Goal: Information Seeking & Learning: Check status

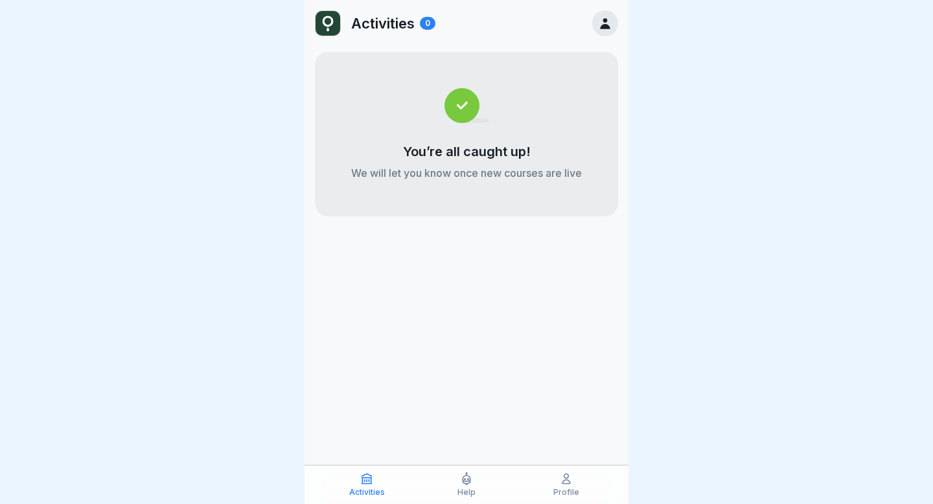
click at [569, 483] on icon at bounding box center [566, 479] width 13 height 13
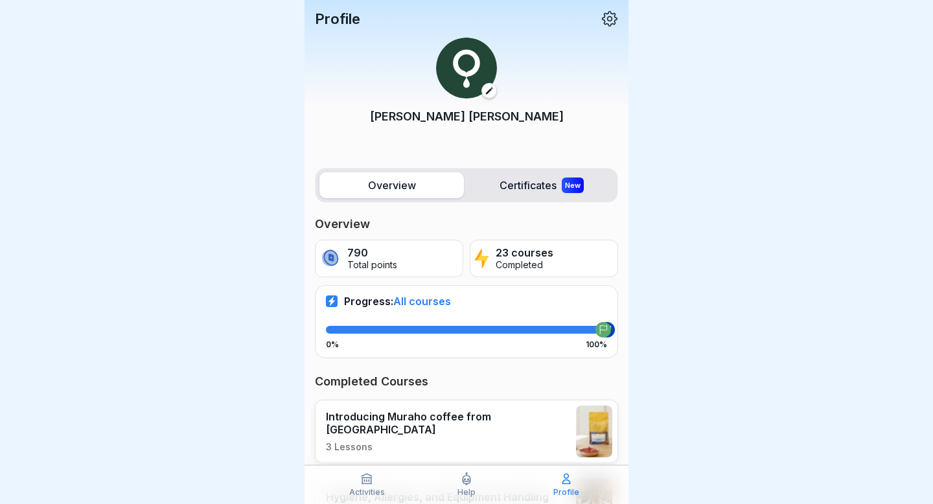
click at [428, 499] on div "Activities Help Profile" at bounding box center [467, 484] width 324 height 39
click at [473, 489] on p "Help" at bounding box center [467, 492] width 18 height 9
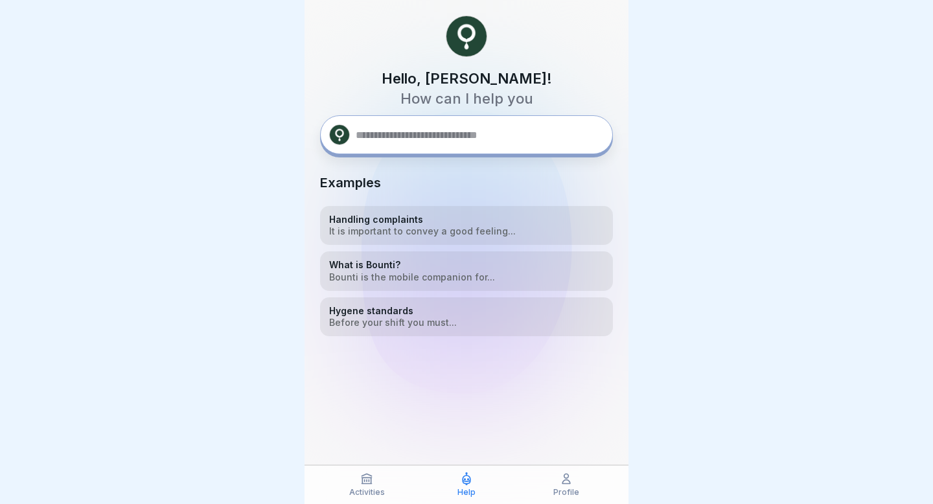
click at [600, 456] on div at bounding box center [466, 412] width 293 height 152
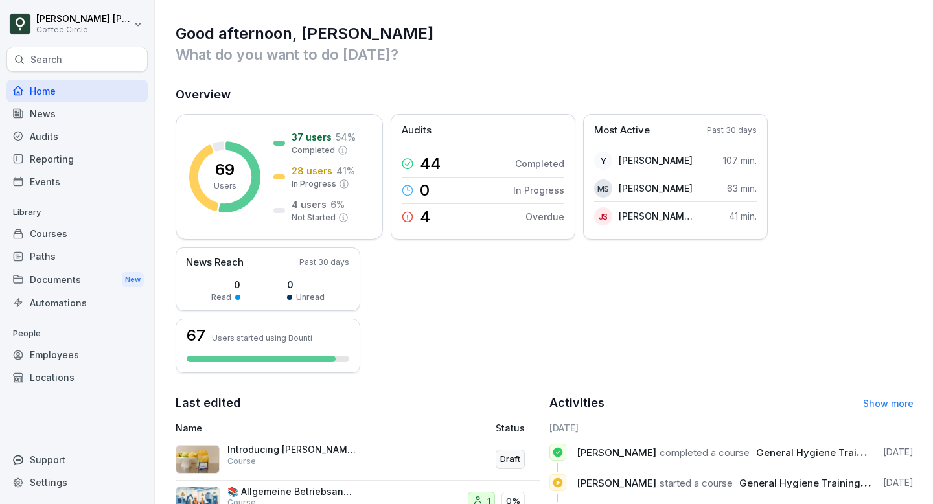
click at [34, 134] on div "Audits" at bounding box center [76, 136] width 141 height 23
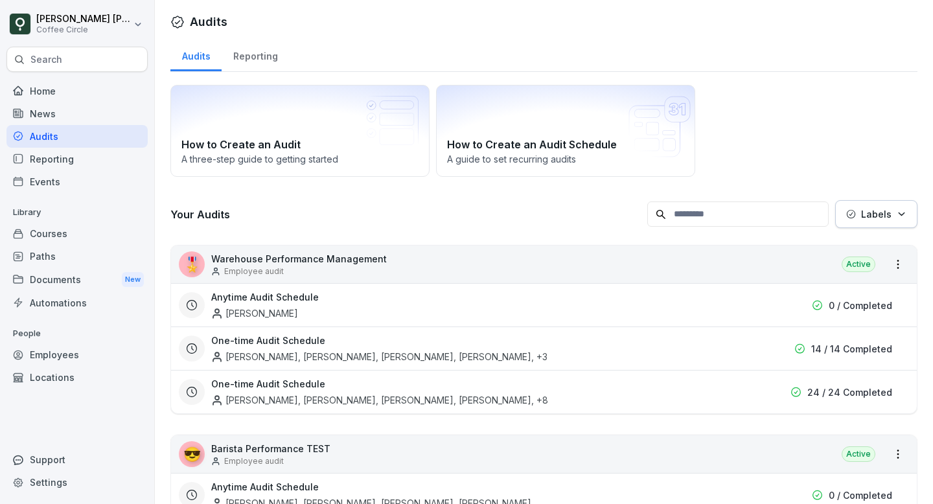
click at [43, 89] on div "Home" at bounding box center [76, 91] width 141 height 23
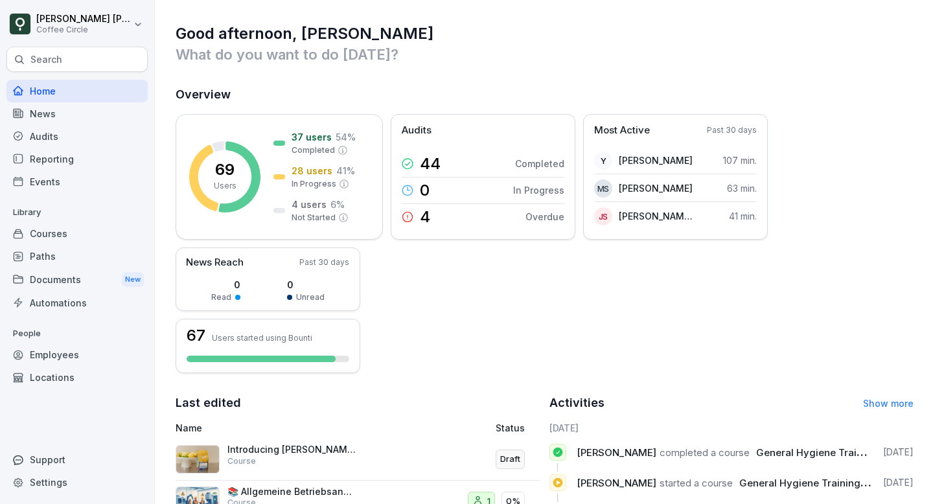
click at [37, 255] on div "Paths" at bounding box center [76, 256] width 141 height 23
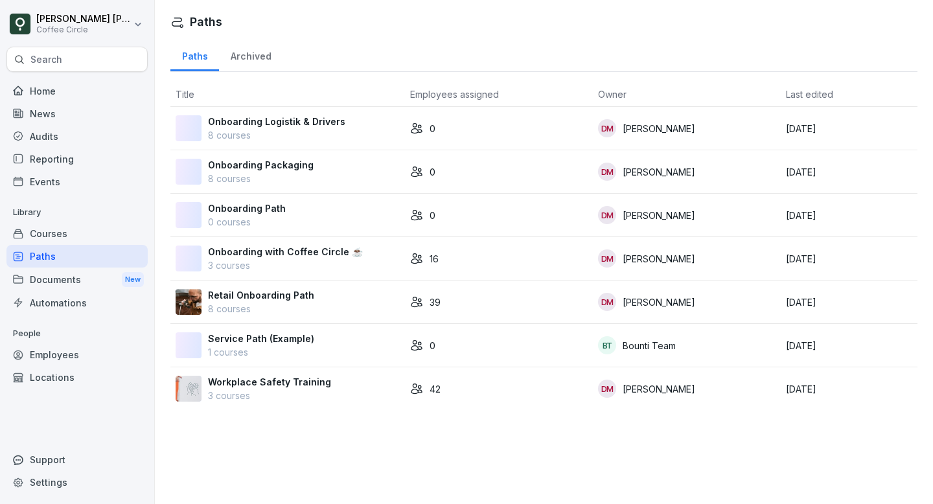
click at [255, 301] on p "Retail Onboarding Path" at bounding box center [261, 295] width 106 height 14
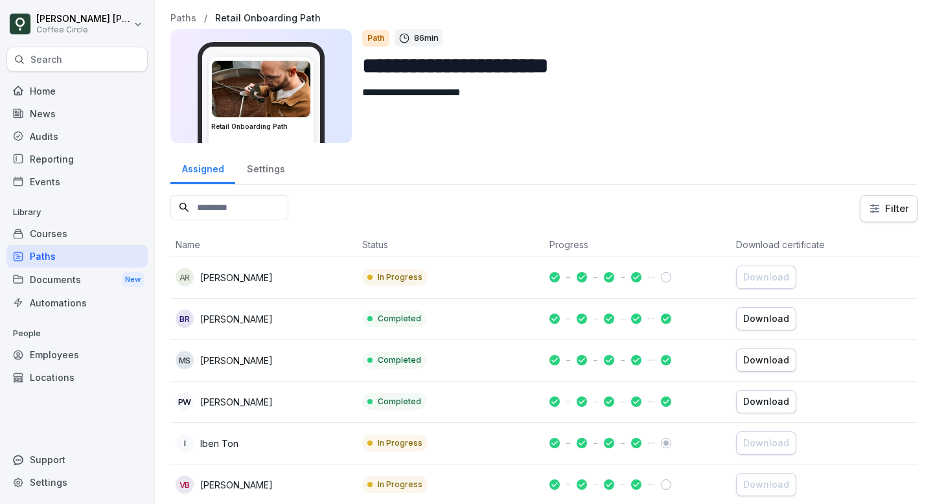
click at [279, 277] on div "AR Alisa Rasovskaya" at bounding box center [264, 277] width 176 height 18
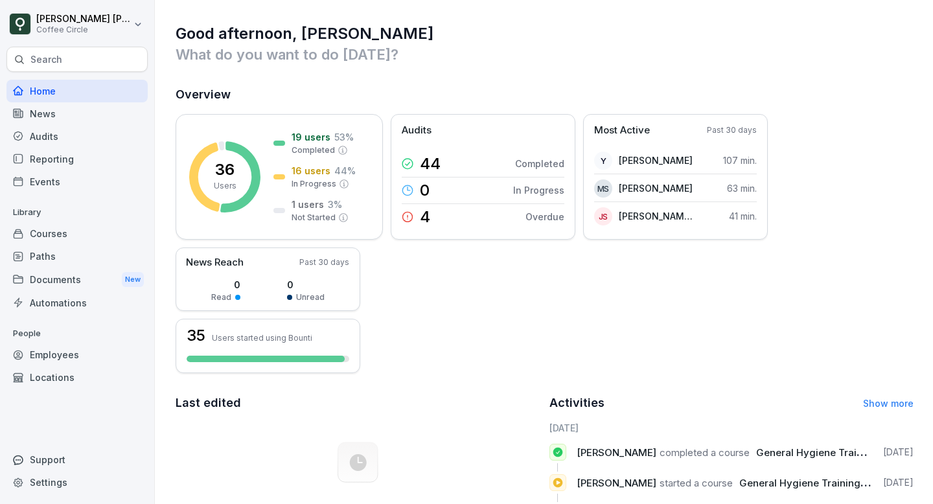
click at [49, 259] on div "Paths" at bounding box center [76, 256] width 141 height 23
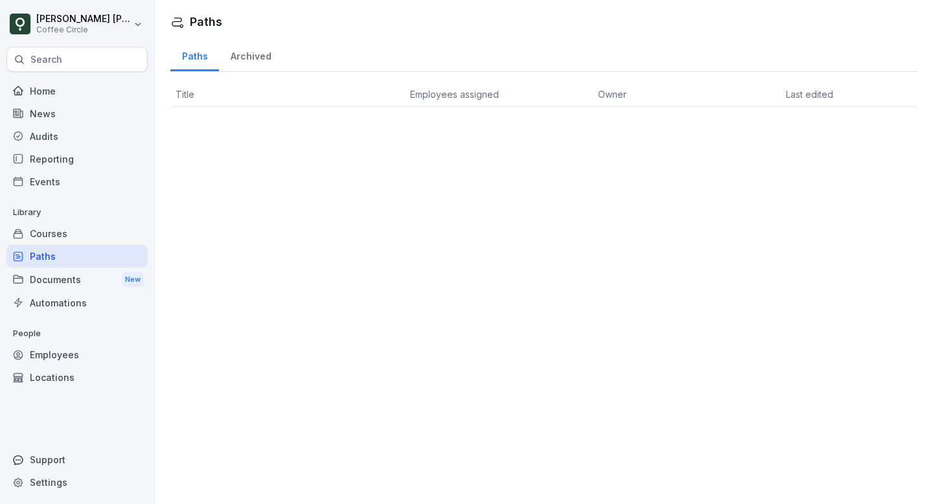
click at [241, 58] on div "Archived" at bounding box center [251, 54] width 64 height 33
click at [197, 58] on div "Paths" at bounding box center [194, 54] width 49 height 33
click at [54, 253] on div "Paths" at bounding box center [76, 256] width 141 height 23
click at [40, 153] on div "Reporting" at bounding box center [76, 159] width 141 height 23
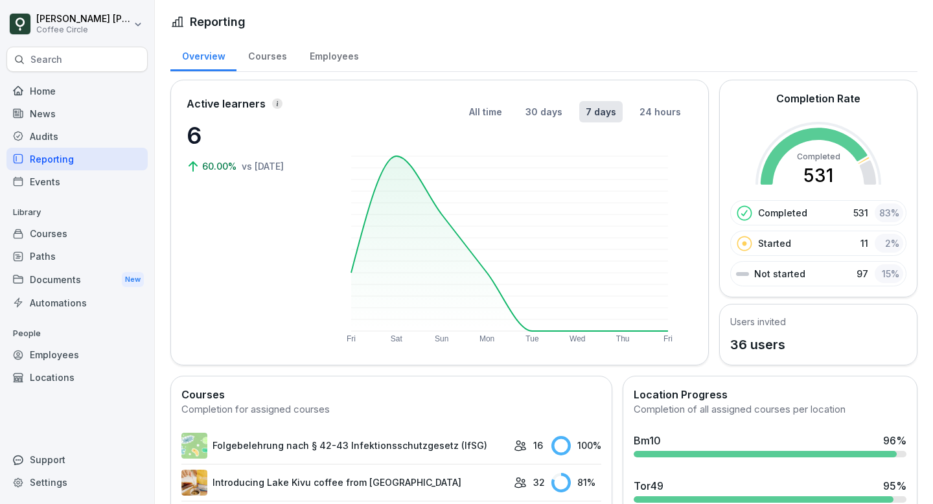
click at [40, 263] on div "Paths" at bounding box center [76, 256] width 141 height 23
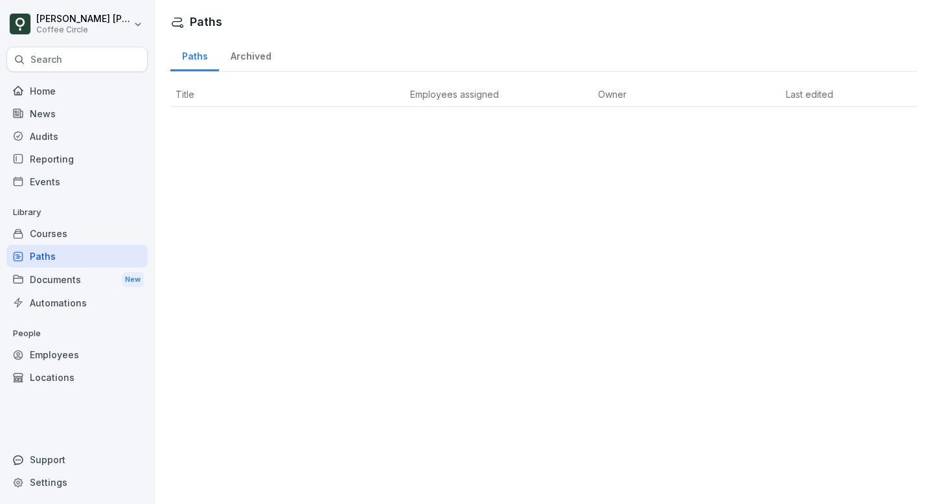
click at [27, 211] on p "Library" at bounding box center [76, 212] width 141 height 21
click at [44, 91] on div "Home" at bounding box center [76, 91] width 141 height 23
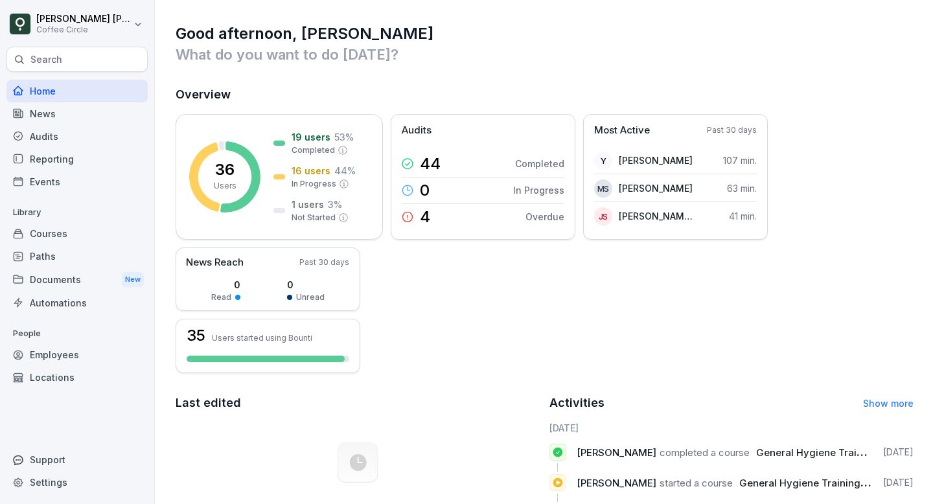
click at [51, 255] on div "Paths" at bounding box center [76, 256] width 141 height 23
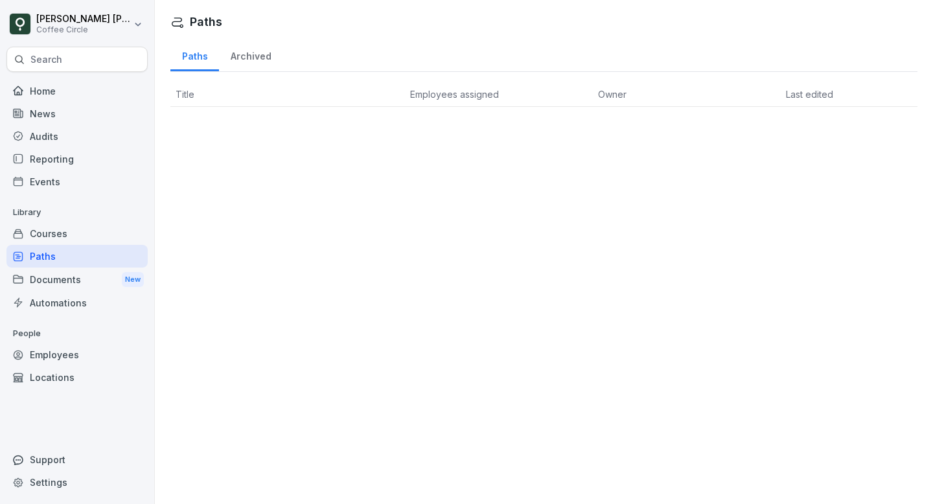
click at [64, 57] on div "Search" at bounding box center [76, 59] width 141 height 25
click at [41, 358] on div "Employees" at bounding box center [76, 355] width 141 height 23
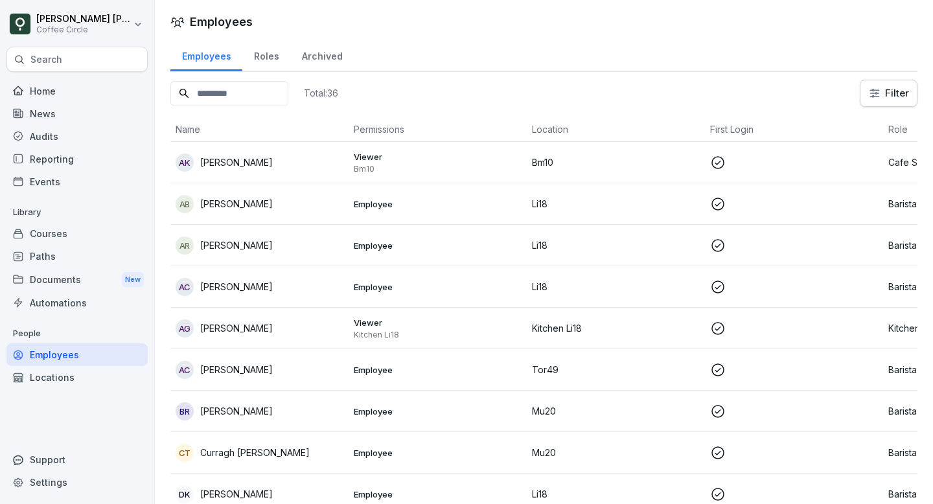
click at [222, 84] on input at bounding box center [229, 93] width 118 height 25
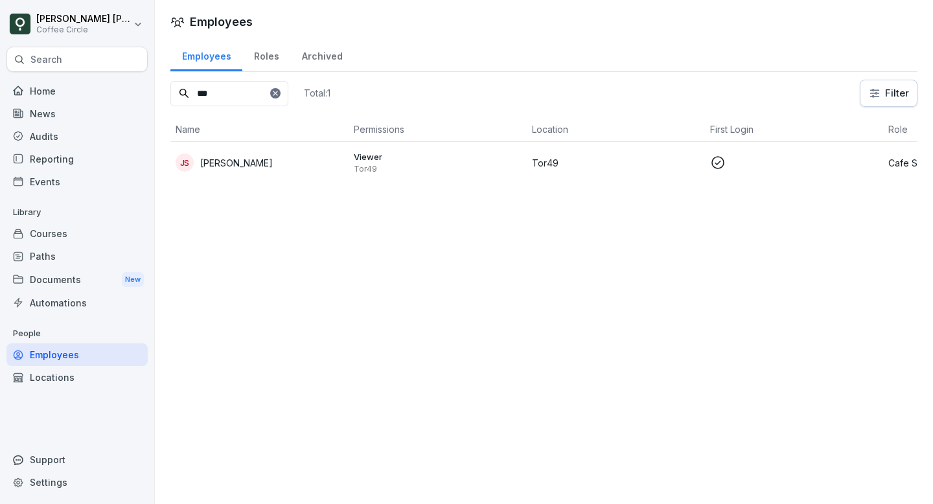
type input "***"
click at [235, 157] on p "Jan Szurek" at bounding box center [236, 163] width 73 height 14
click at [40, 261] on div "Paths" at bounding box center [76, 256] width 141 height 23
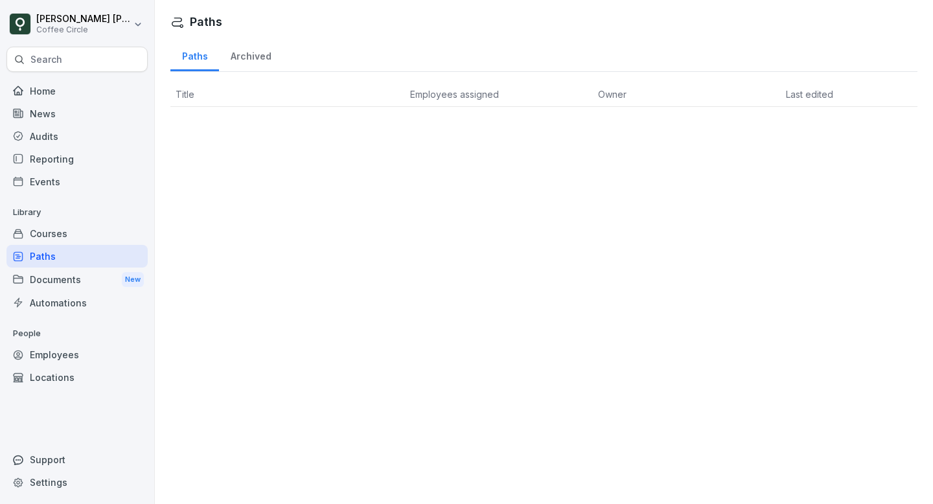
click at [48, 235] on div "Courses" at bounding box center [76, 233] width 141 height 23
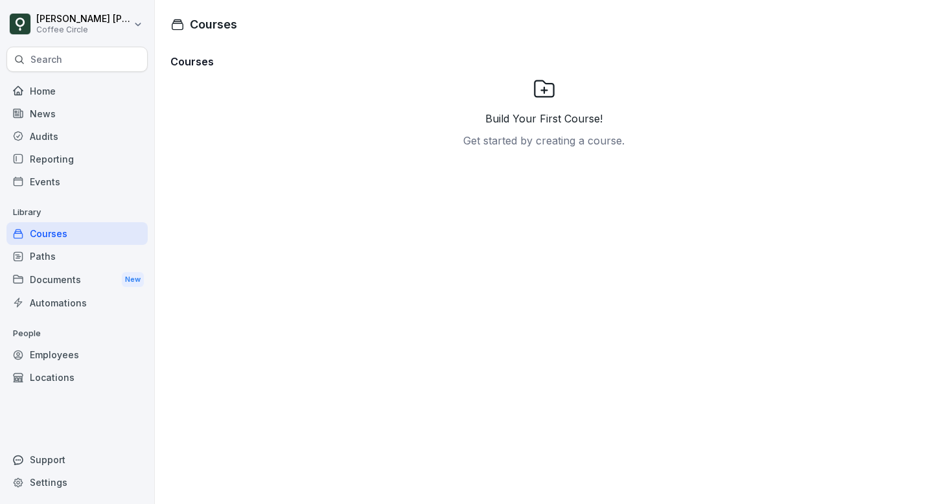
click at [38, 280] on div "Documents New" at bounding box center [76, 280] width 141 height 24
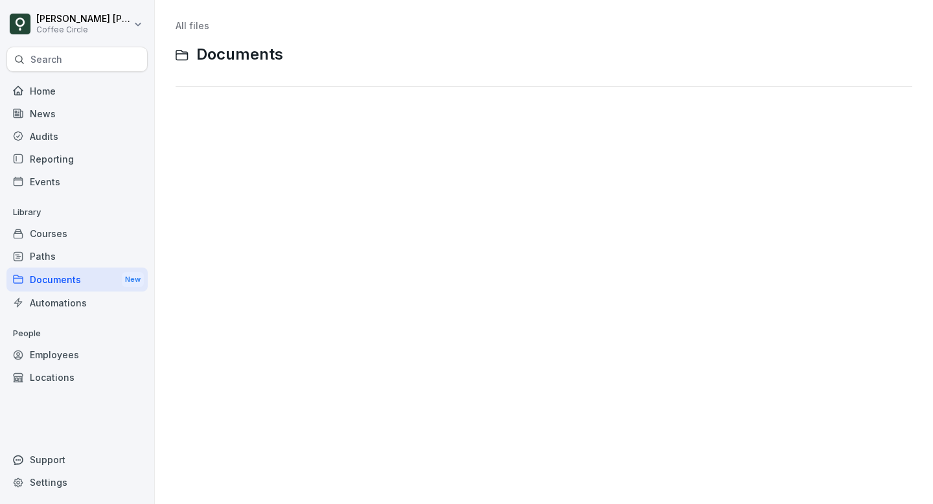
click at [42, 300] on div "Automations" at bounding box center [76, 303] width 141 height 23
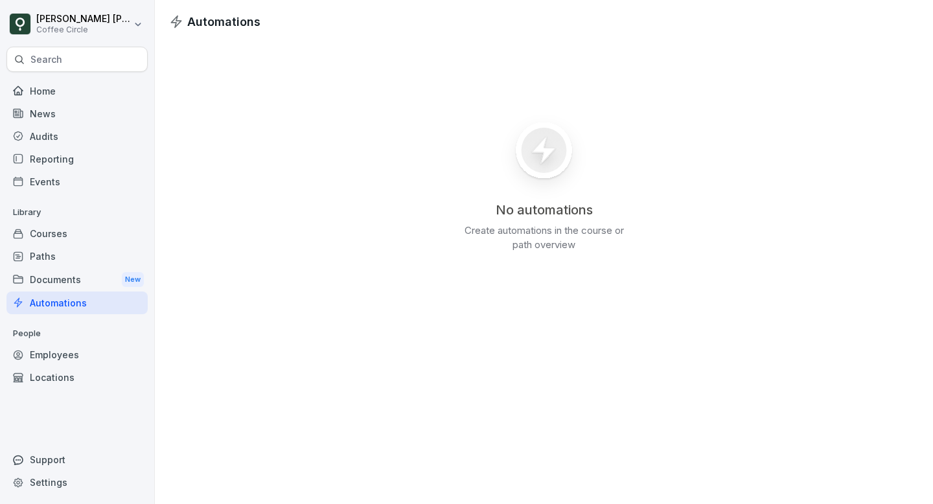
click at [48, 252] on div "Paths" at bounding box center [76, 256] width 141 height 23
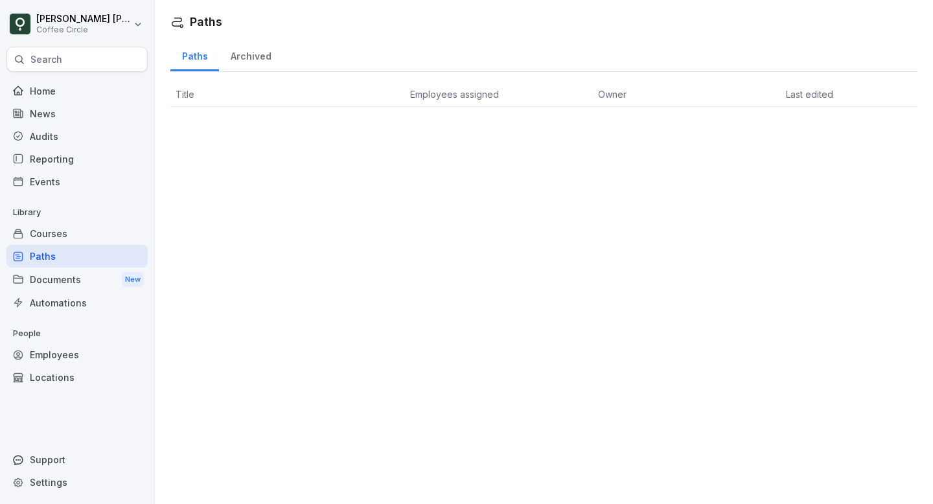
click at [48, 137] on div "Audits" at bounding box center [76, 136] width 141 height 23
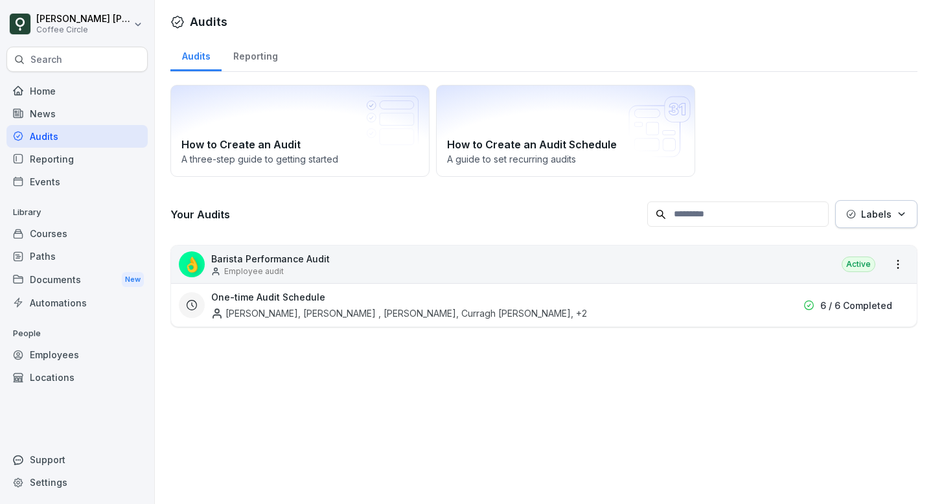
click at [56, 252] on div "Paths" at bounding box center [76, 256] width 141 height 23
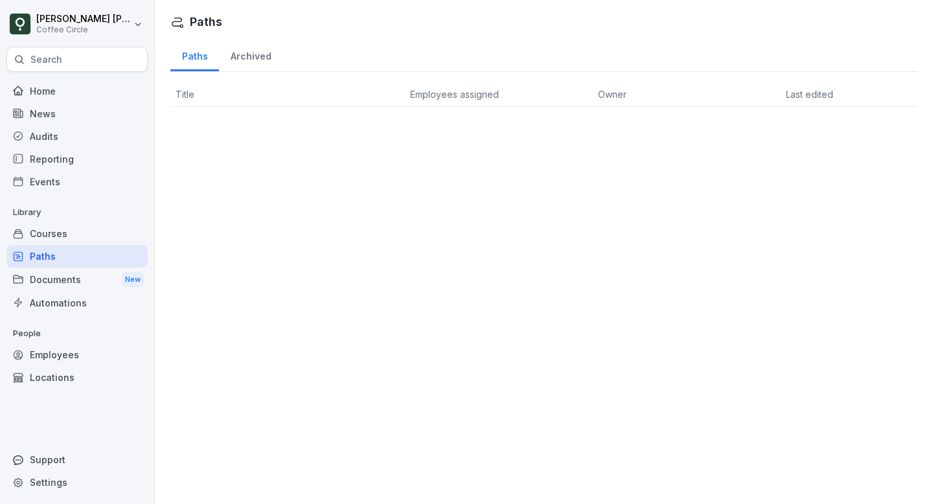
click at [53, 161] on div "Reporting" at bounding box center [76, 159] width 141 height 23
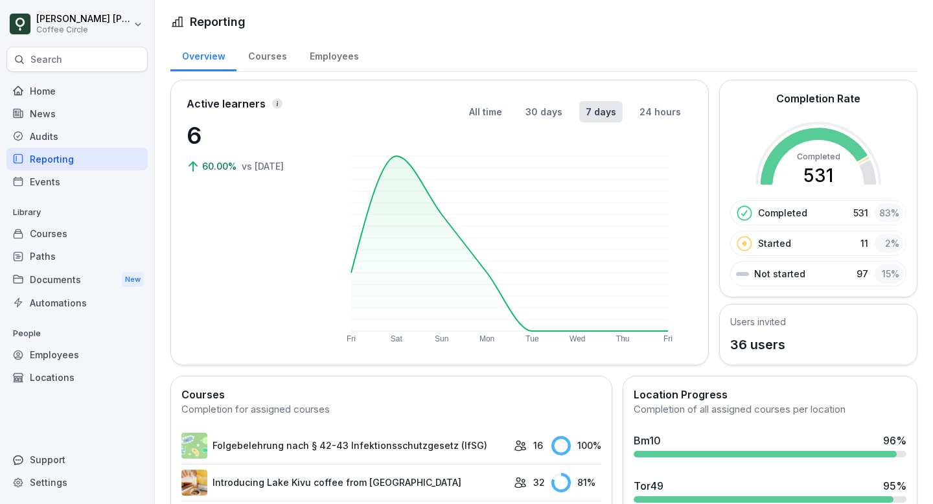
click at [49, 260] on div "Paths" at bounding box center [76, 256] width 141 height 23
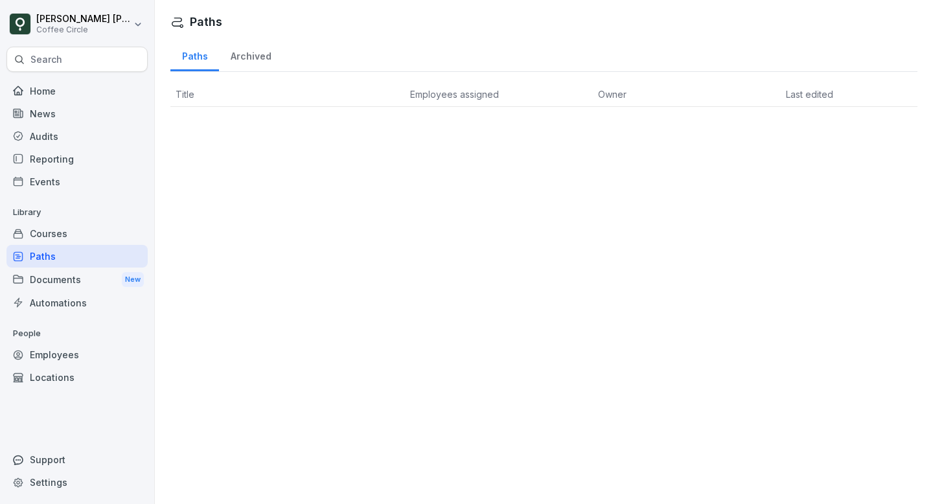
click at [100, 7] on html "Juan Cruz Vinet Serantes Coffee Circle Search Home News Audits Reporting Events…" at bounding box center [466, 252] width 933 height 504
click at [67, 89] on div "Sign out" at bounding box center [83, 82] width 128 height 24
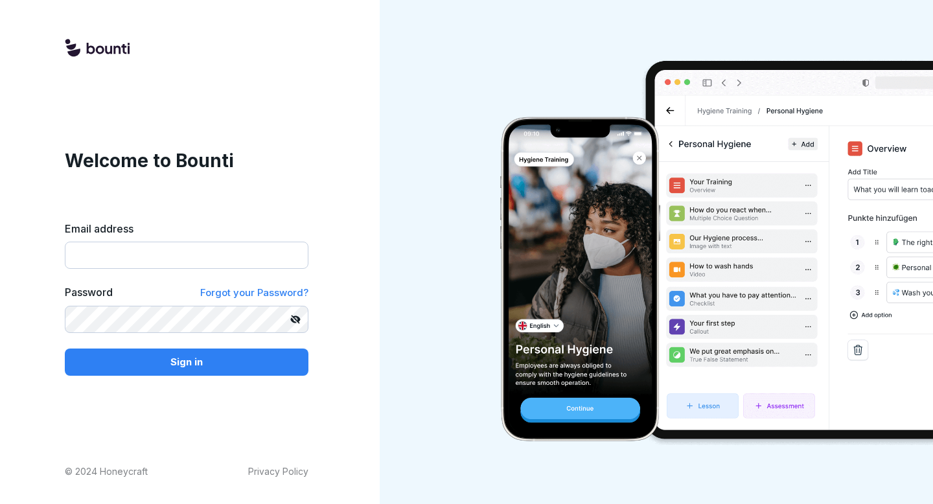
click at [151, 259] on input "Email address" at bounding box center [187, 255] width 244 height 27
type input "**********"
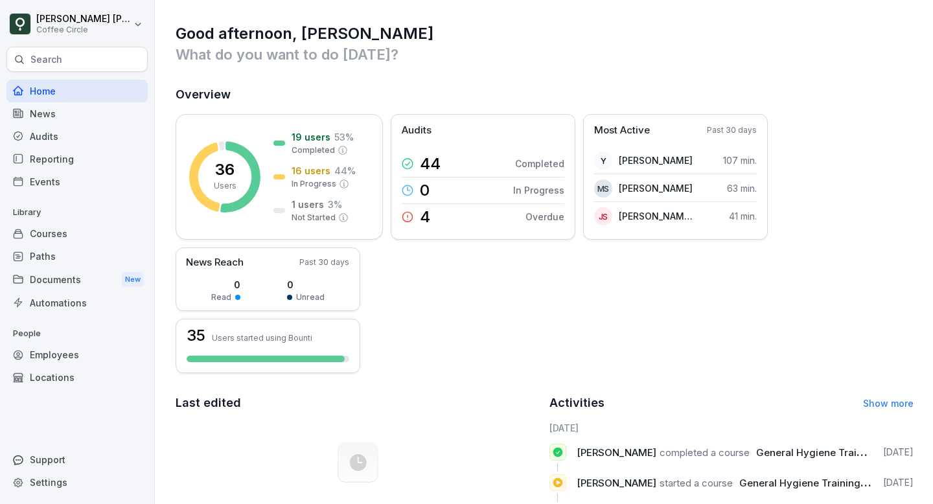
click at [49, 261] on div "Paths" at bounding box center [76, 256] width 141 height 23
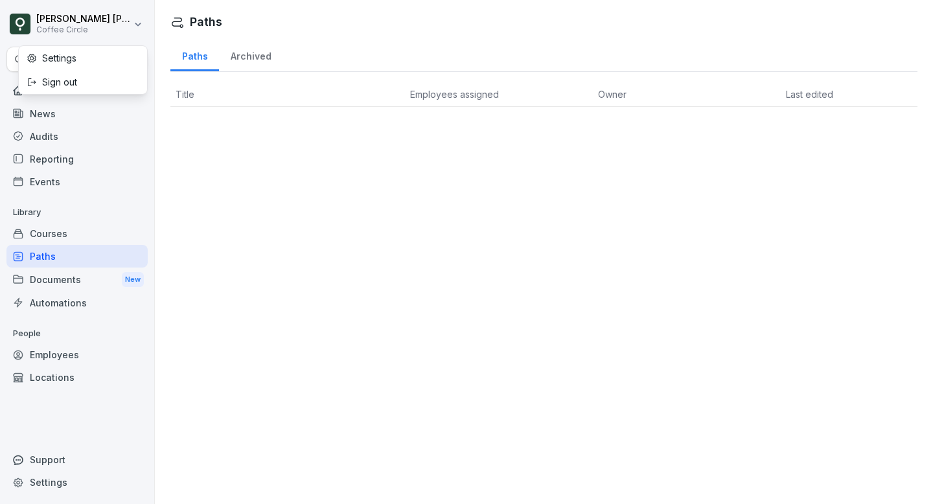
click at [91, 21] on html "[PERSON_NAME] [PERSON_NAME] Coffee Circle Search Home News Audits Reporting Eve…" at bounding box center [466, 252] width 933 height 504
click at [50, 80] on div "Sign out" at bounding box center [83, 82] width 128 height 24
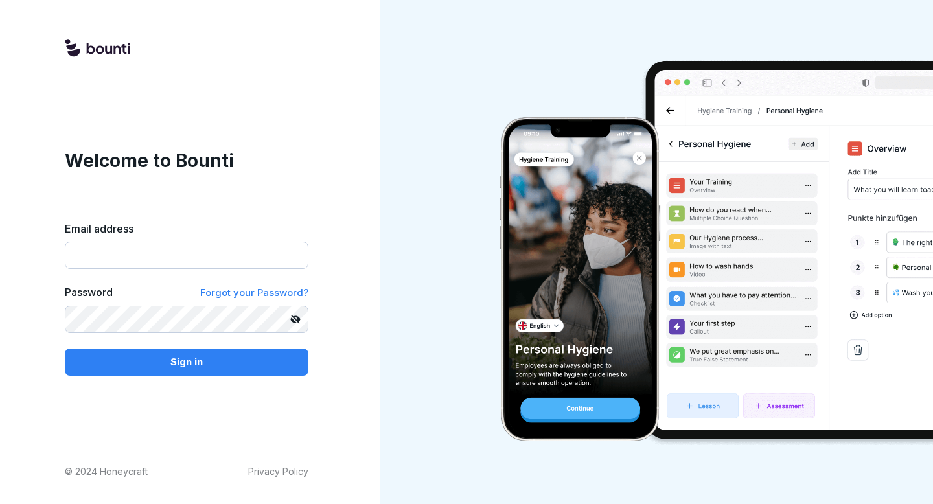
click at [222, 262] on input "Email address" at bounding box center [187, 255] width 244 height 27
type input "**********"
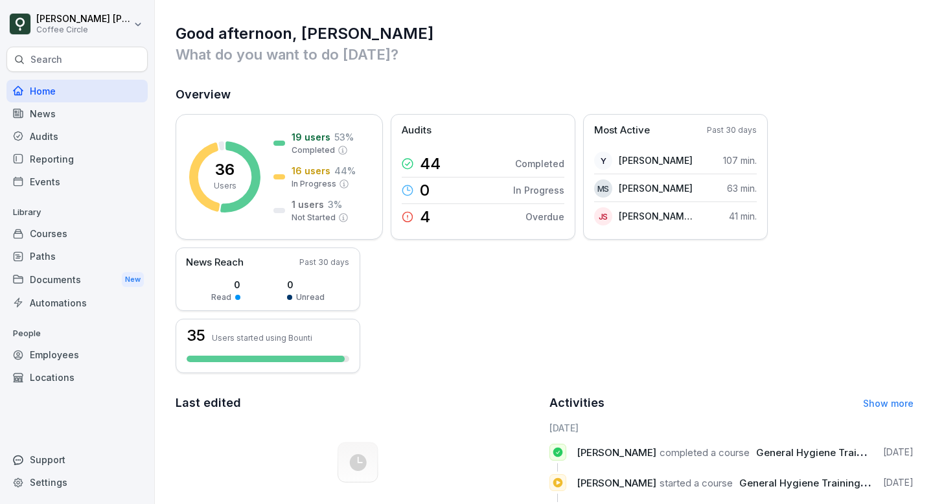
click at [75, 253] on div "Paths" at bounding box center [76, 256] width 141 height 23
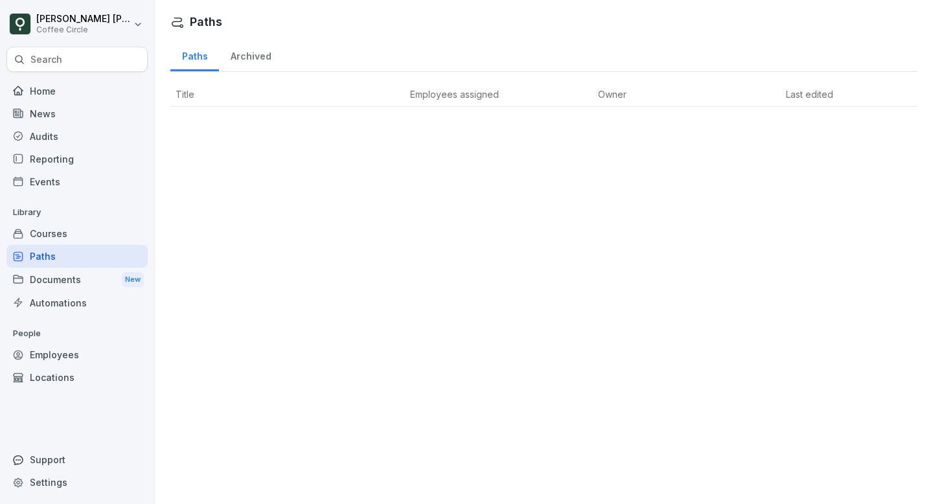
click at [482, 91] on span "Employees assigned" at bounding box center [454, 94] width 89 height 11
click at [766, 97] on th "Owner" at bounding box center [687, 94] width 188 height 25
click at [38, 182] on div "Events" at bounding box center [76, 181] width 141 height 23
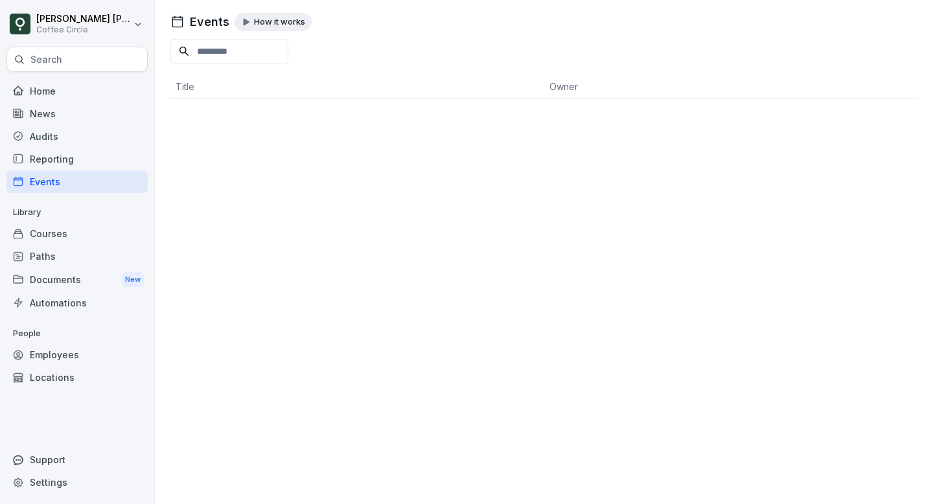
click at [38, 156] on div "Reporting" at bounding box center [76, 159] width 141 height 23
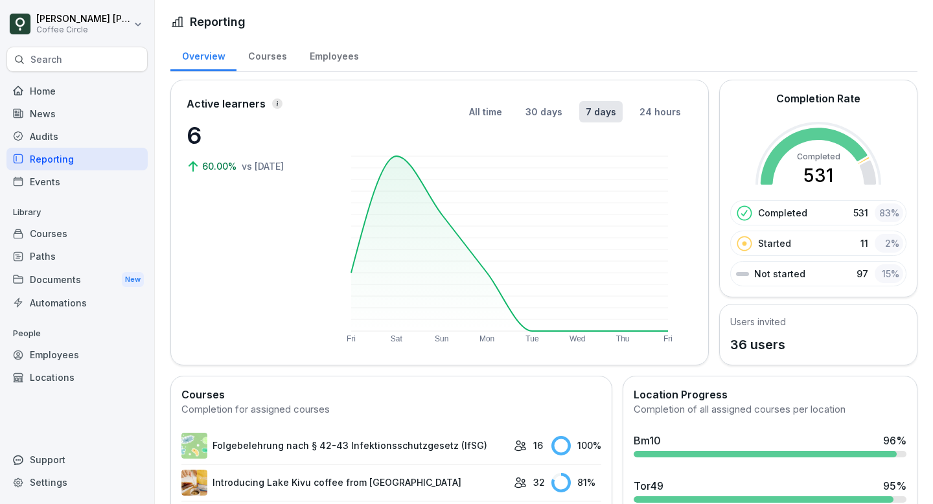
click at [38, 257] on div "Paths" at bounding box center [76, 256] width 141 height 23
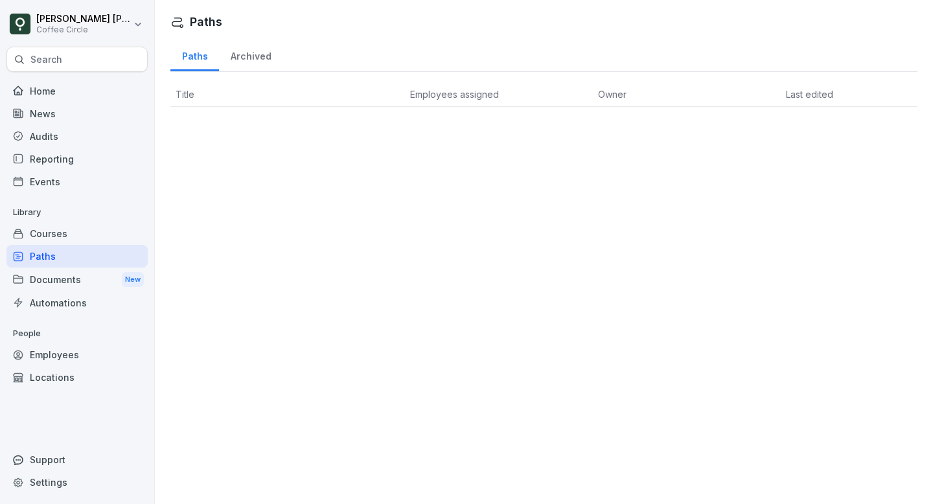
click at [57, 88] on div "Home" at bounding box center [76, 91] width 141 height 23
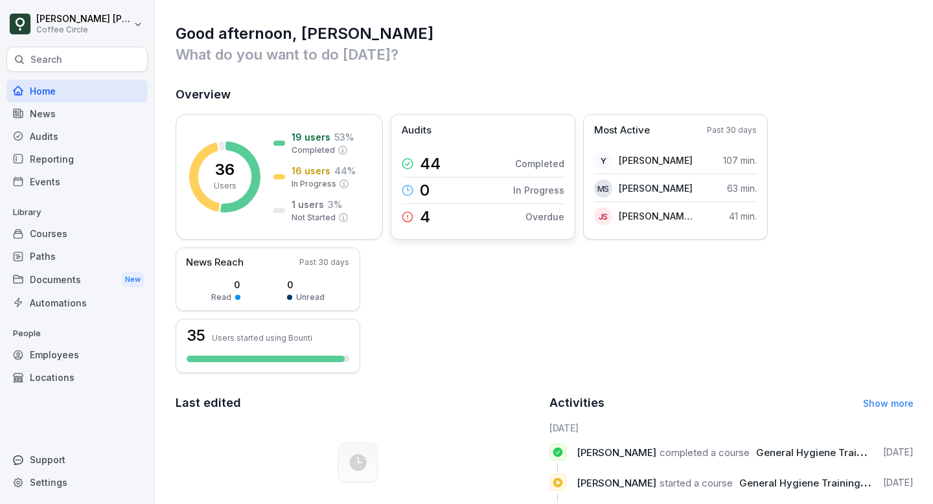
click at [495, 222] on div "4 Overdue" at bounding box center [483, 217] width 163 height 26
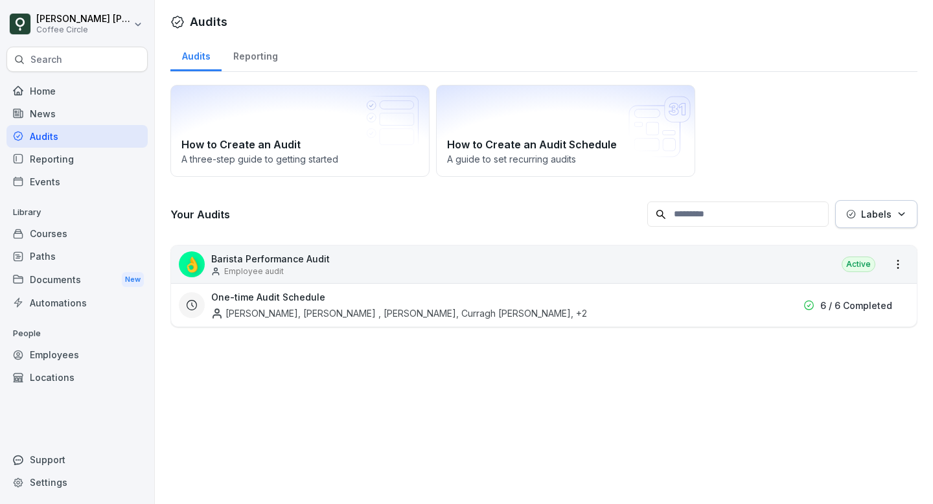
click at [29, 132] on div "Audits" at bounding box center [76, 136] width 141 height 23
click at [242, 41] on div "Reporting" at bounding box center [255, 54] width 67 height 33
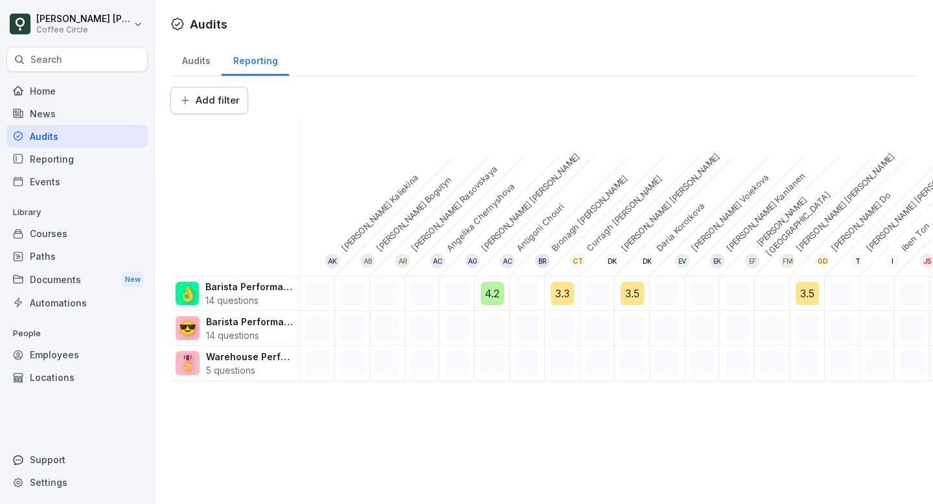
click at [250, 63] on div "Reporting" at bounding box center [255, 59] width 67 height 33
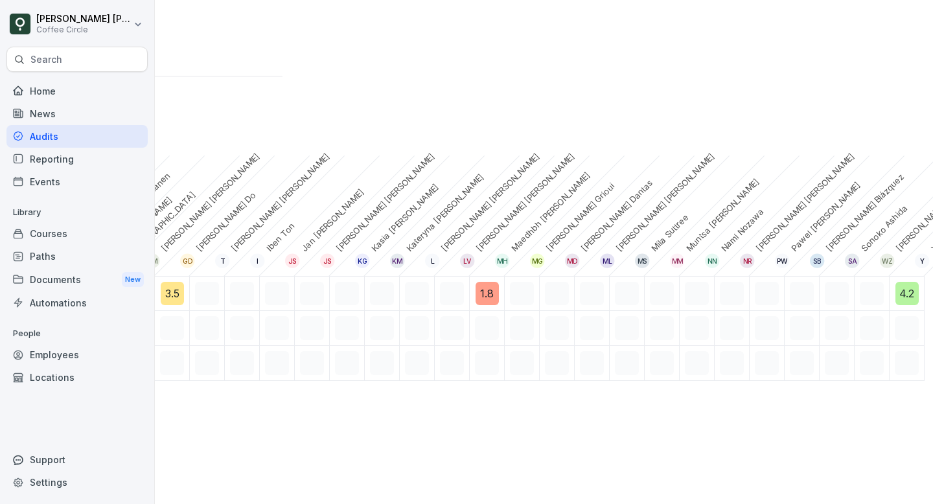
scroll to position [0, 747]
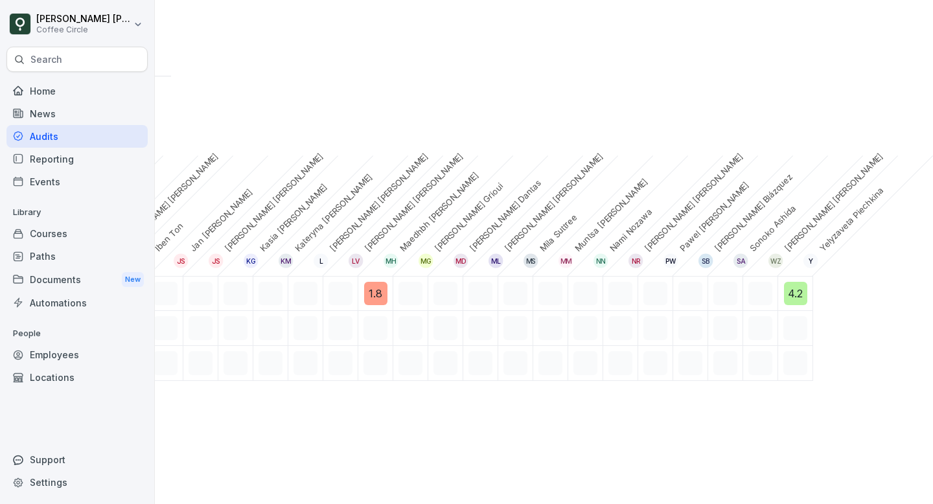
click at [36, 260] on div "Paths" at bounding box center [76, 256] width 141 height 23
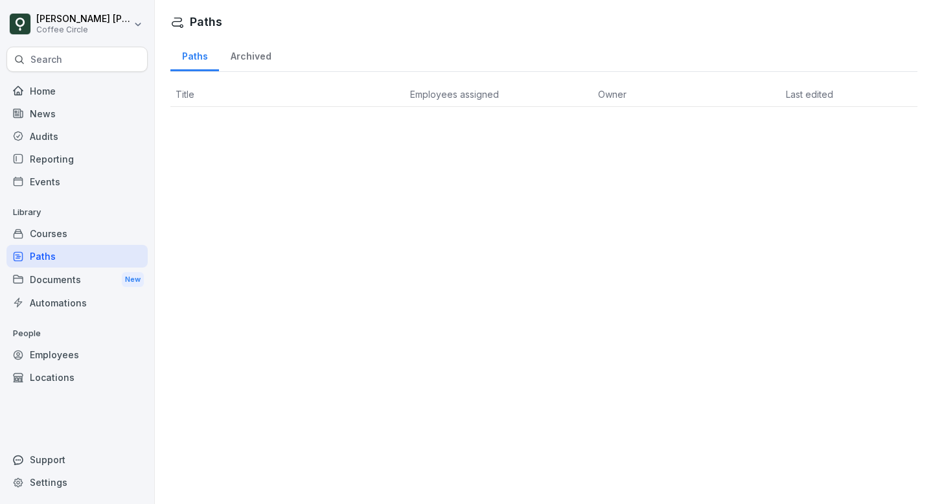
click at [36, 260] on div "Paths" at bounding box center [76, 256] width 141 height 23
click at [231, 51] on div "Archived" at bounding box center [251, 54] width 64 height 33
click at [195, 54] on div "Paths" at bounding box center [194, 54] width 49 height 33
click at [147, 36] on html "Juan Cruz Vinet Serantes Coffee Circle Search Home News Audits Reporting Events…" at bounding box center [466, 252] width 933 height 504
click at [62, 248] on html "Juan Cruz Vinet Serantes Coffee Circle Search Home News Audits Reporting Events…" at bounding box center [466, 252] width 933 height 504
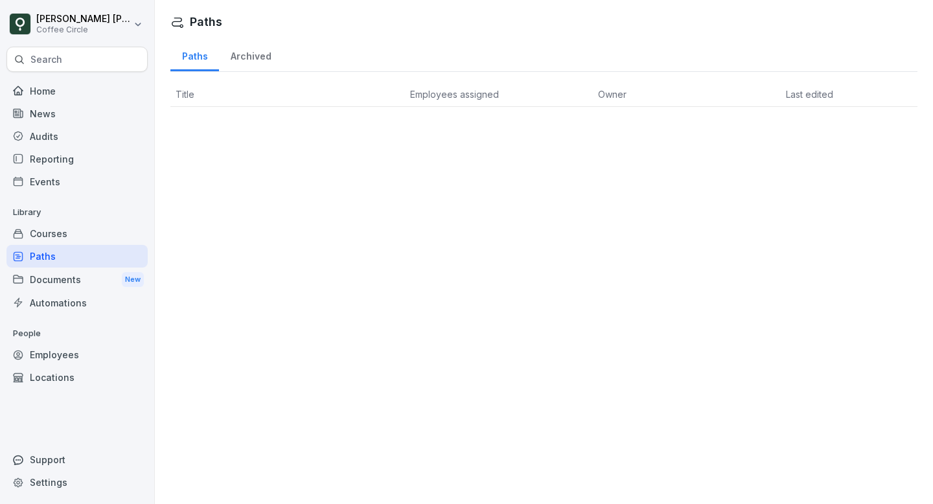
click at [41, 248] on div "Paths" at bounding box center [76, 256] width 141 height 23
click at [53, 277] on div "Documents New" at bounding box center [76, 280] width 141 height 24
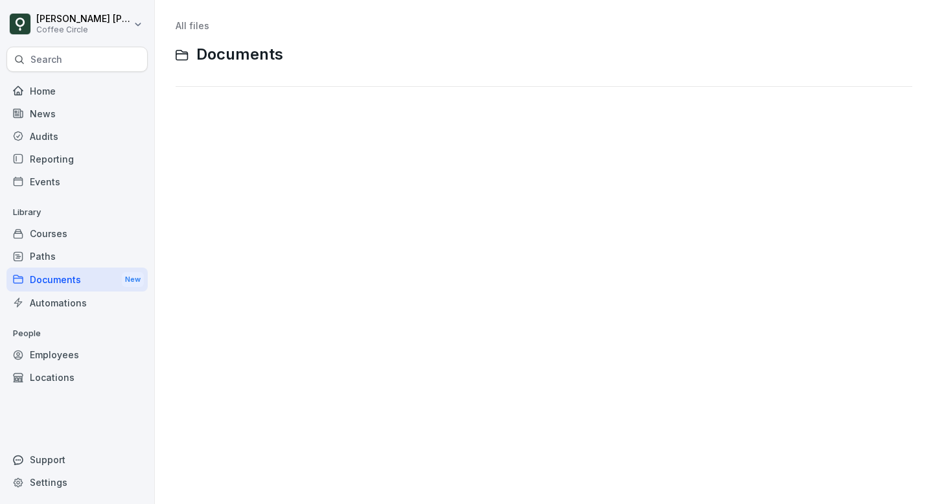
click at [48, 255] on div "Paths" at bounding box center [76, 256] width 141 height 23
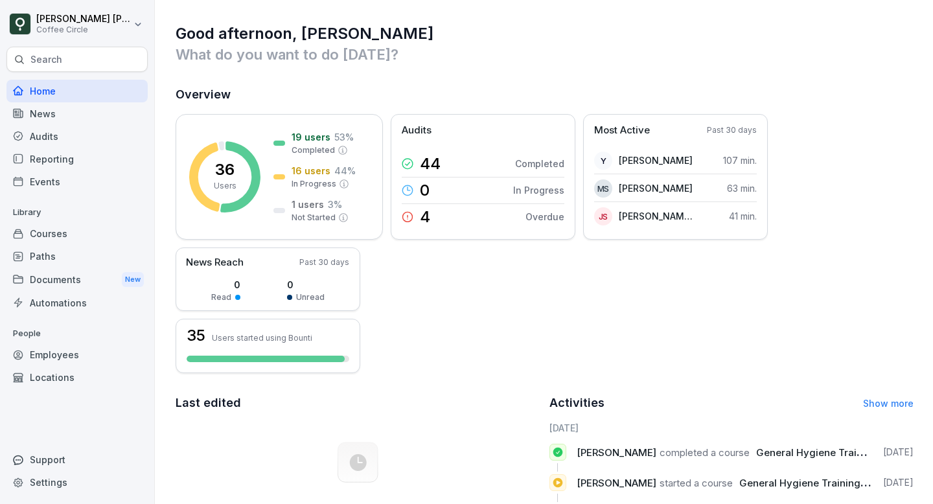
click at [40, 251] on div "Paths" at bounding box center [76, 256] width 141 height 23
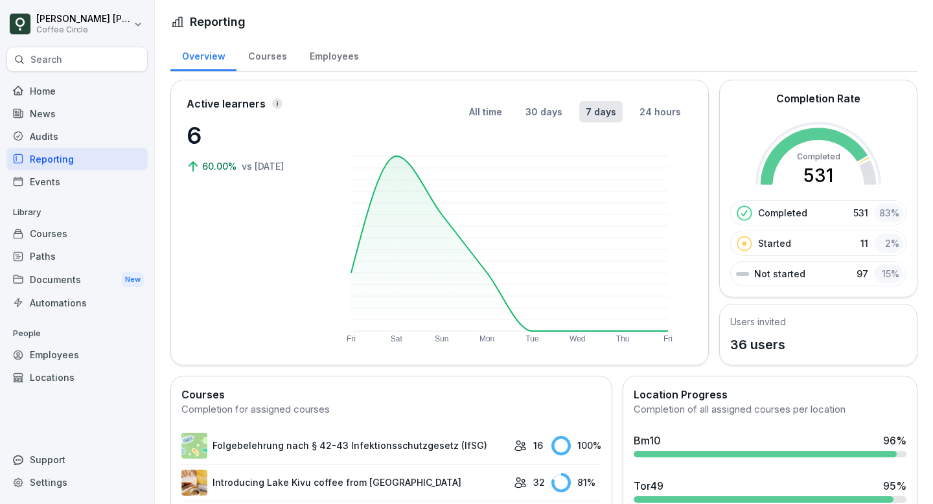
click at [52, 257] on div "Paths" at bounding box center [76, 256] width 141 height 23
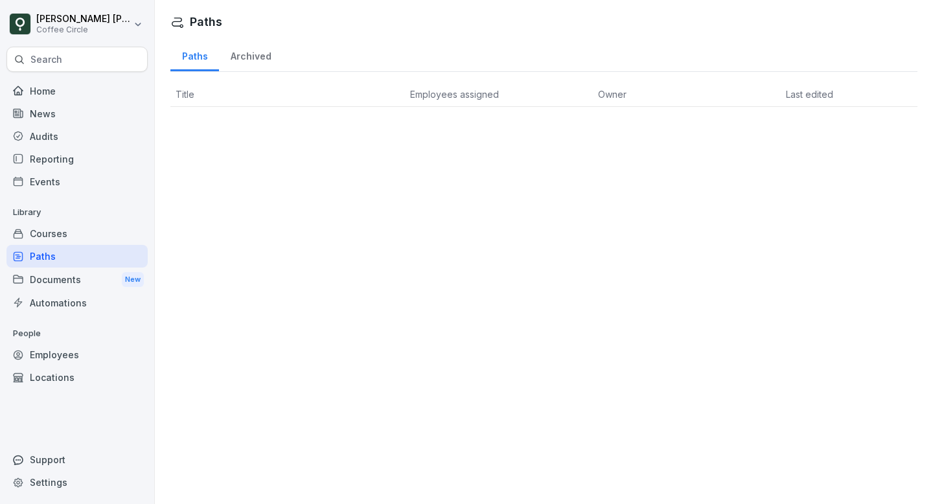
click at [53, 255] on div "Paths" at bounding box center [76, 256] width 141 height 23
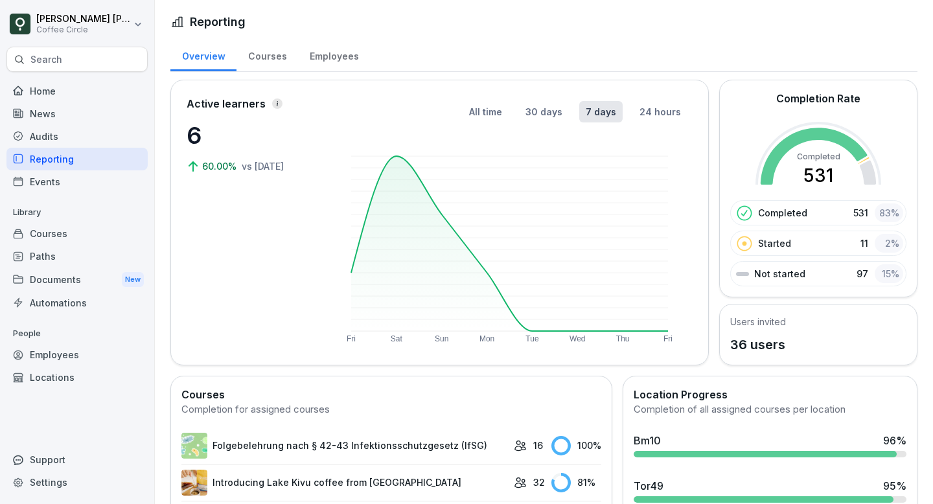
click at [49, 248] on div "Paths" at bounding box center [76, 256] width 141 height 23
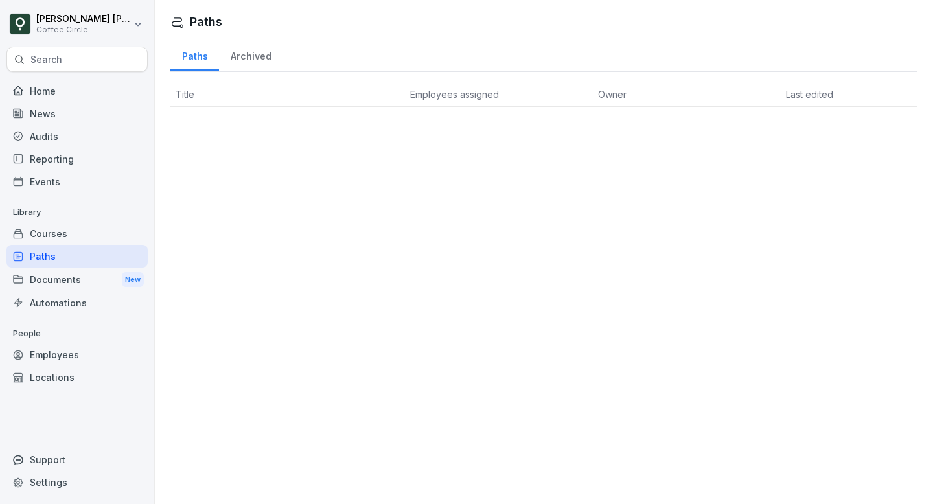
click at [56, 250] on div "Paths" at bounding box center [76, 256] width 141 height 23
click at [55, 250] on div "Paths" at bounding box center [76, 256] width 141 height 23
click at [40, 112] on div "News" at bounding box center [76, 113] width 141 height 23
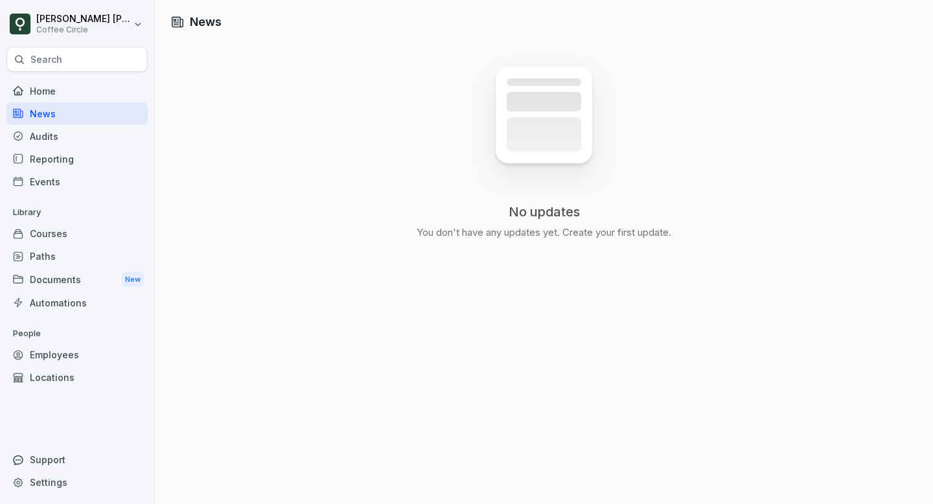
click at [45, 70] on div "Search" at bounding box center [76, 59] width 141 height 25
click at [69, 88] on div "Home" at bounding box center [76, 91] width 141 height 23
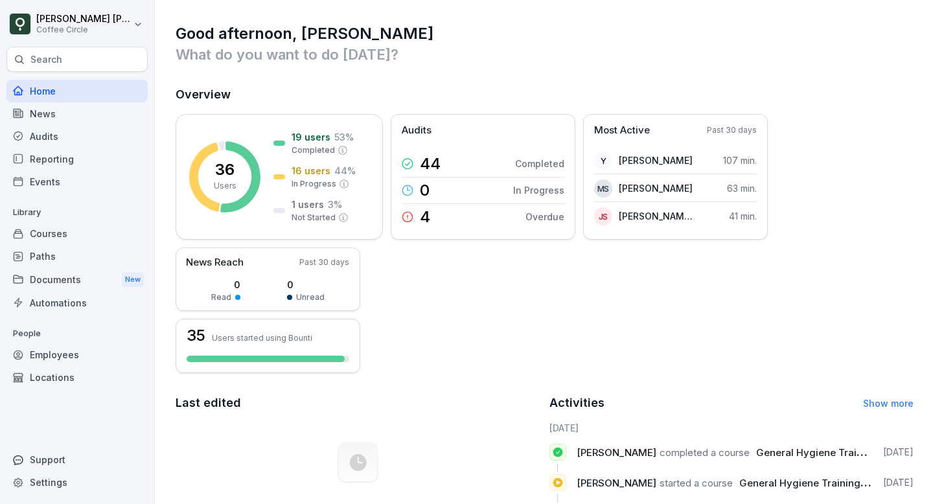
click at [34, 255] on div "Paths" at bounding box center [76, 256] width 141 height 23
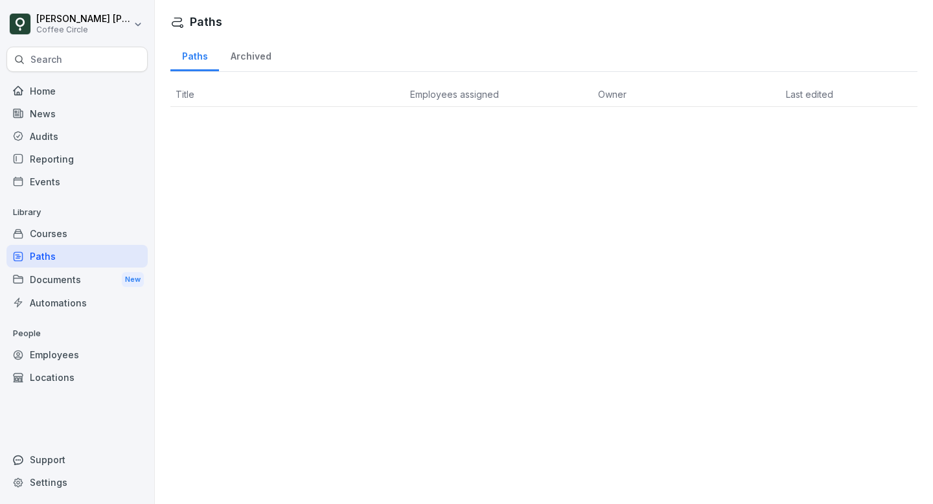
click at [38, 277] on div "Documents New" at bounding box center [76, 280] width 141 height 24
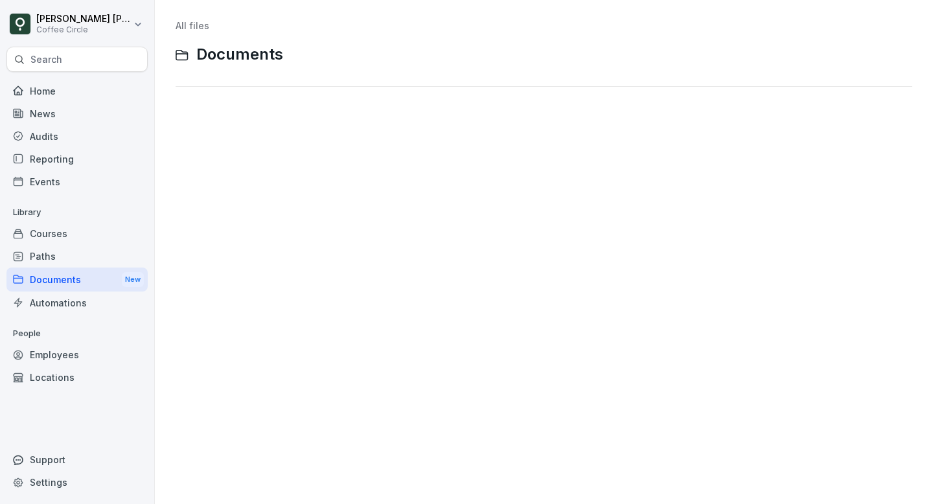
click at [36, 254] on div "Paths" at bounding box center [76, 256] width 141 height 23
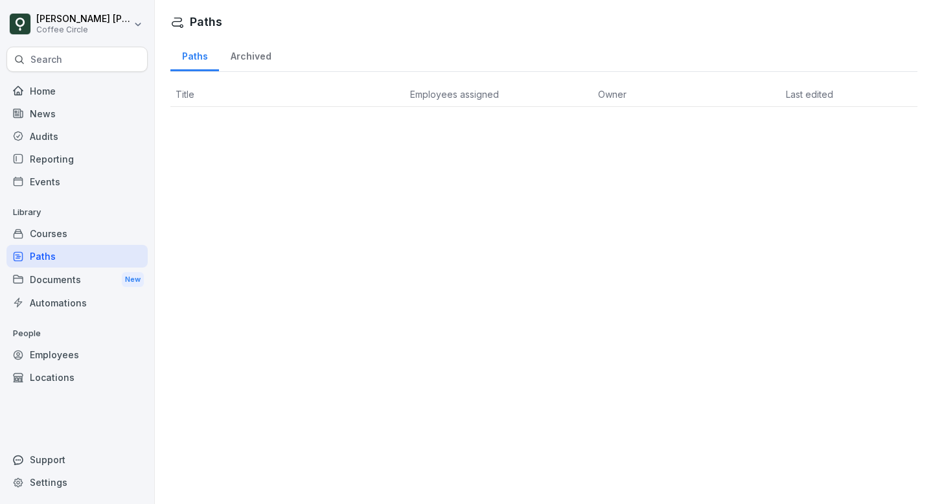
click at [42, 300] on div "Automations" at bounding box center [76, 303] width 141 height 23
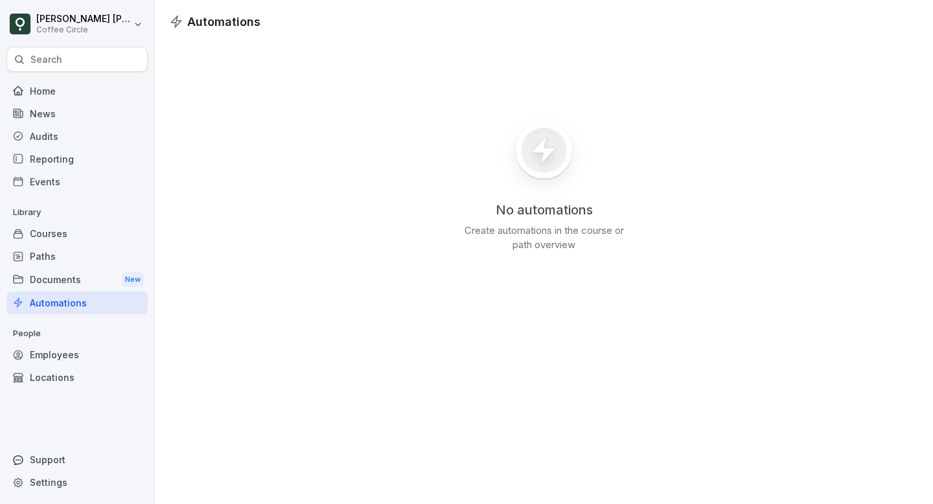
click at [42, 248] on div "Paths" at bounding box center [76, 256] width 141 height 23
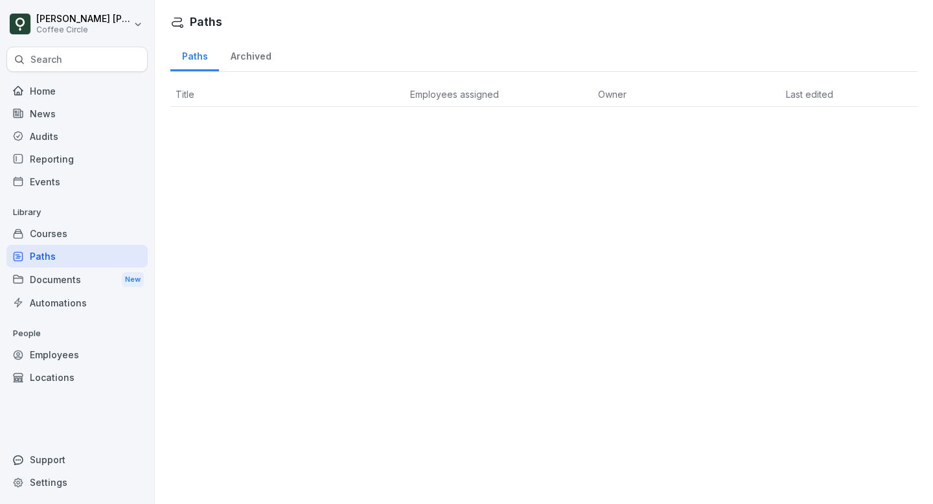
click at [438, 87] on th "Employees assigned" at bounding box center [499, 94] width 188 height 25
click at [27, 261] on div "Paths" at bounding box center [76, 256] width 141 height 23
click at [44, 155] on div "Reporting" at bounding box center [76, 159] width 141 height 23
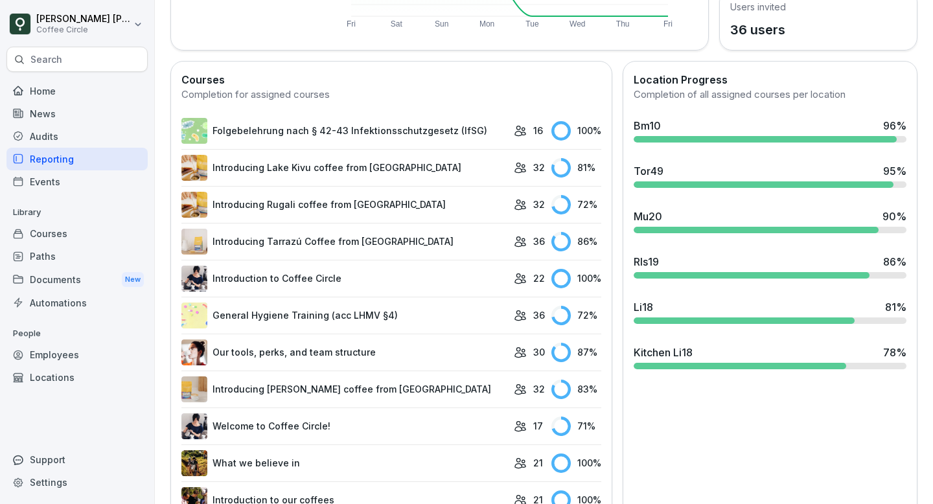
scroll to position [309, 0]
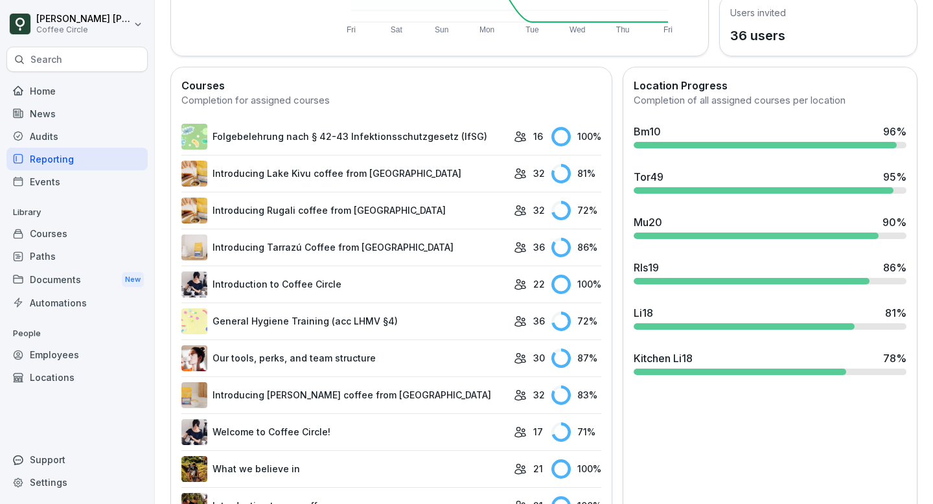
click at [672, 180] on div "Tor49 95 %" at bounding box center [770, 177] width 273 height 16
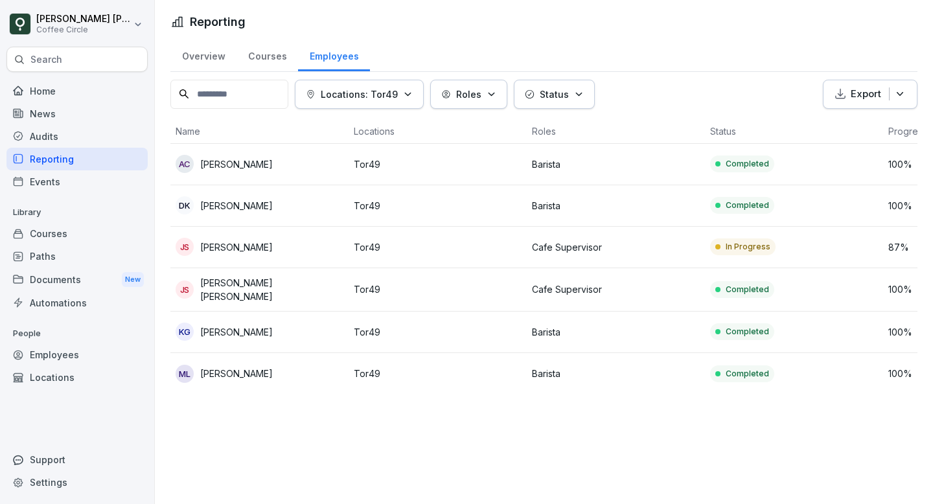
click at [740, 239] on div "In Progress" at bounding box center [742, 247] width 65 height 17
click at [36, 257] on div "Paths" at bounding box center [76, 256] width 141 height 23
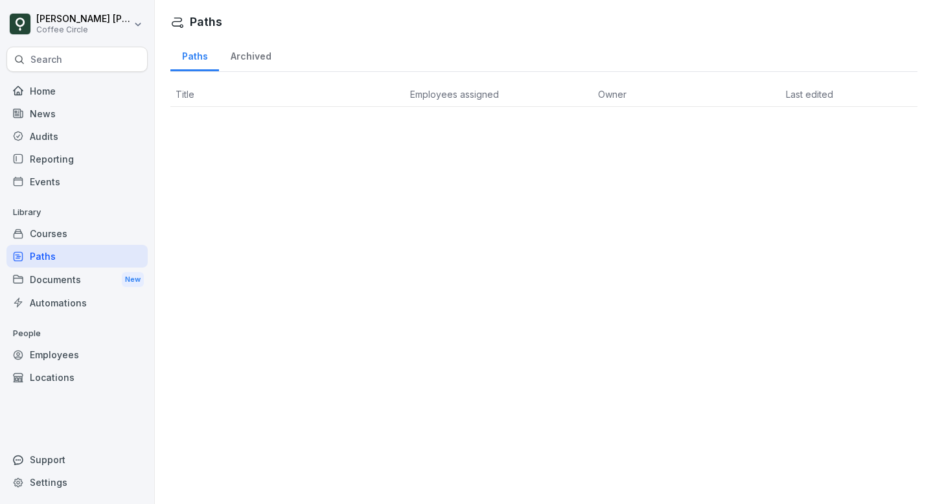
click at [47, 151] on div "Reporting" at bounding box center [76, 159] width 141 height 23
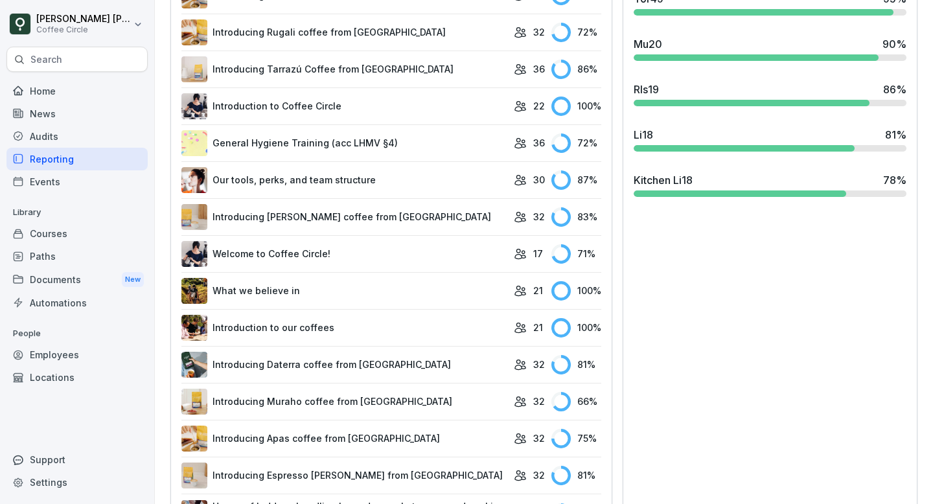
scroll to position [506, 0]
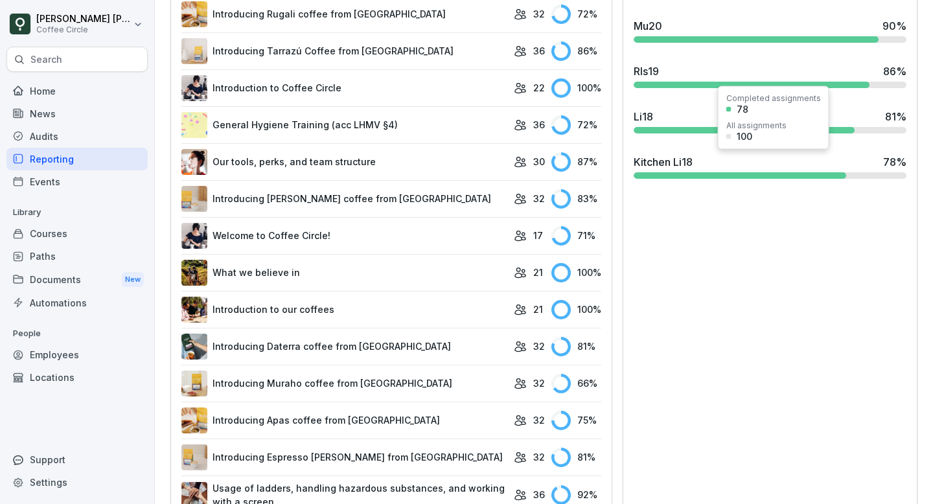
click at [684, 161] on div "Kitchen Li18" at bounding box center [663, 162] width 59 height 16
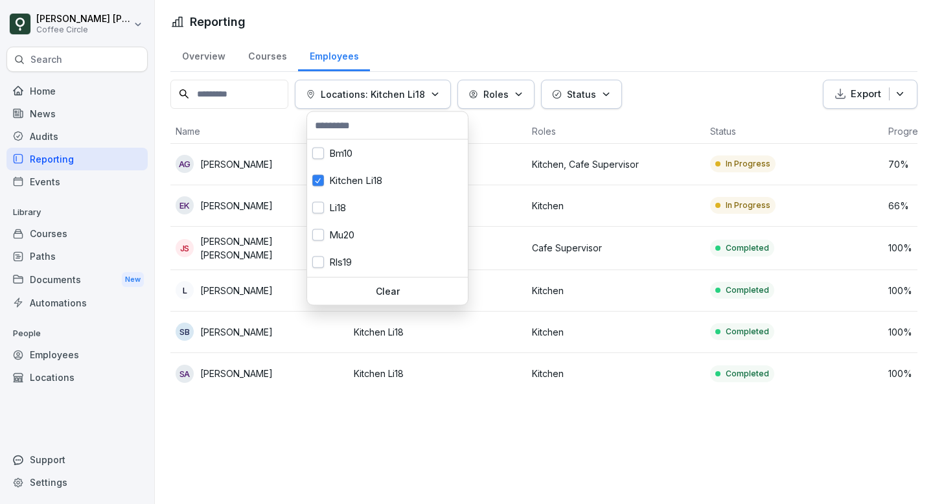
click at [386, 92] on p "Locations: Kitchen Li18" at bounding box center [373, 95] width 104 height 14
click at [318, 176] on button "button" at bounding box center [318, 181] width 12 height 12
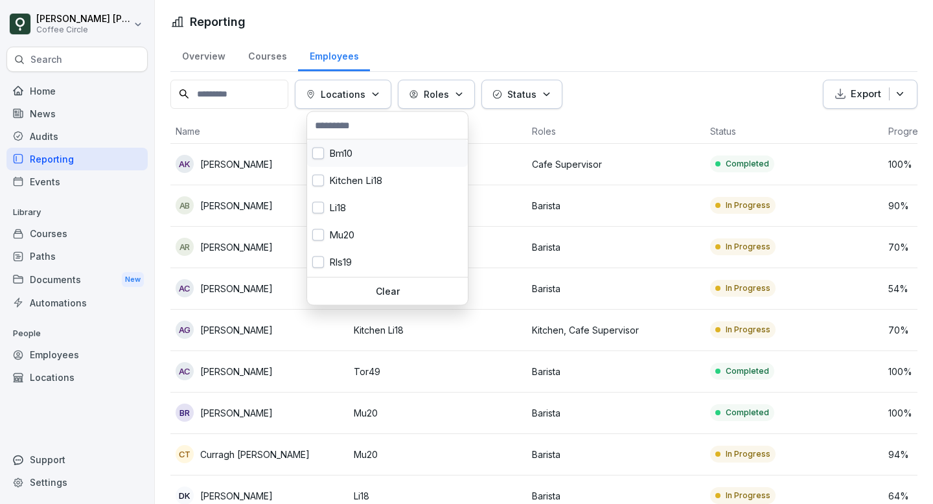
click at [318, 154] on button "button" at bounding box center [318, 154] width 12 height 12
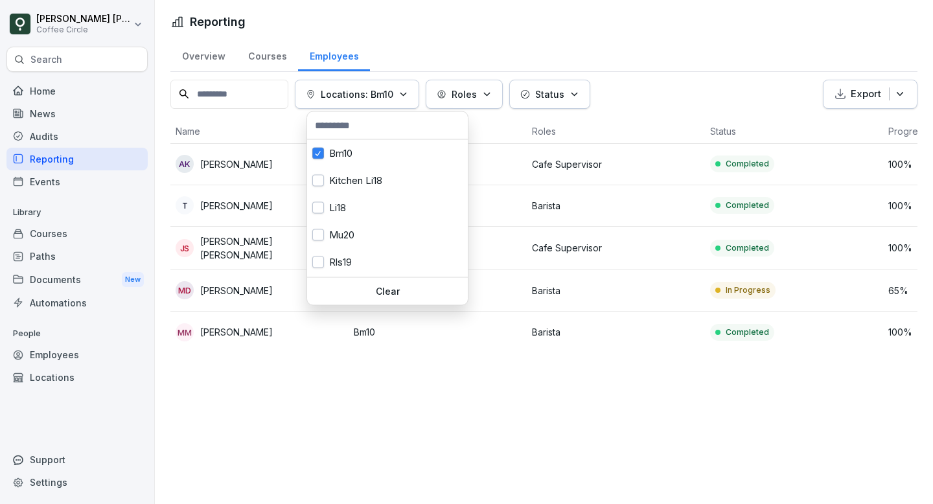
click at [443, 364] on html "[PERSON_NAME] [PERSON_NAME] Coffee Circle Search Home News Audits Reporting Eve…" at bounding box center [466, 252] width 933 height 504
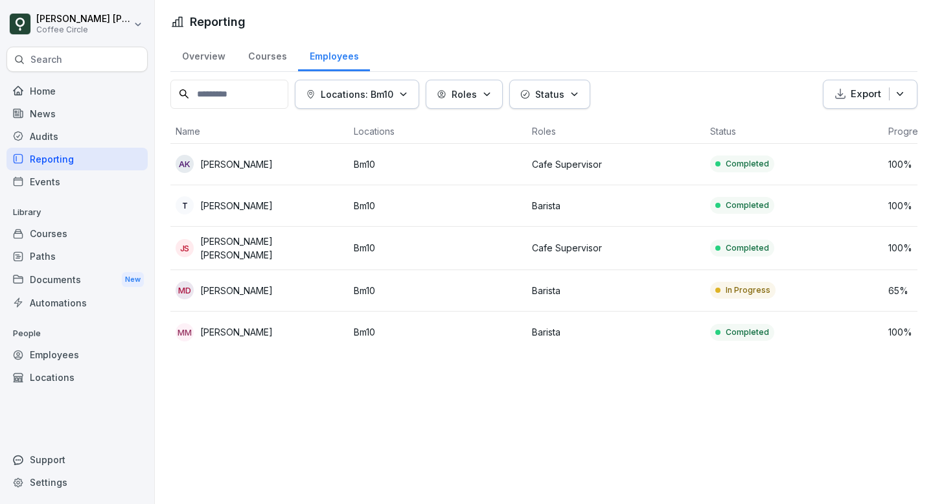
click at [408, 89] on icon "button" at bounding box center [404, 94] width 10 height 10
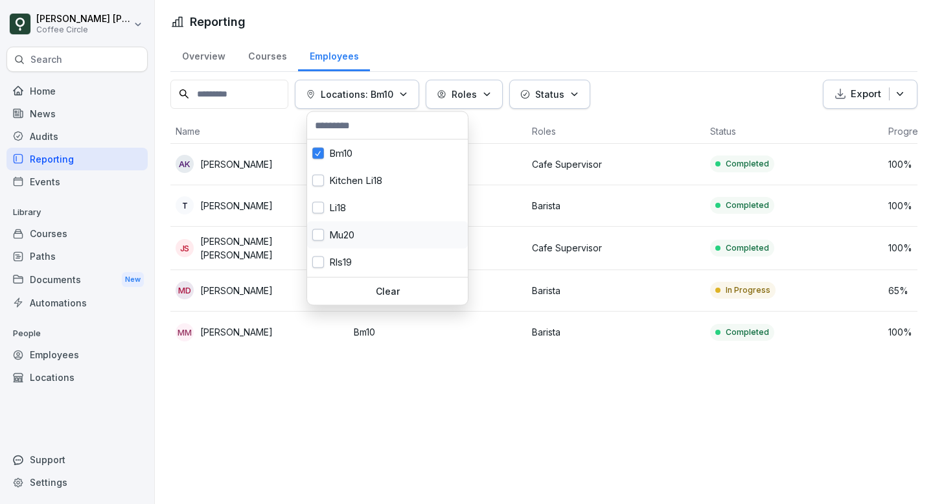
scroll to position [26, 0]
click at [333, 264] on div "Tor49" at bounding box center [387, 263] width 161 height 27
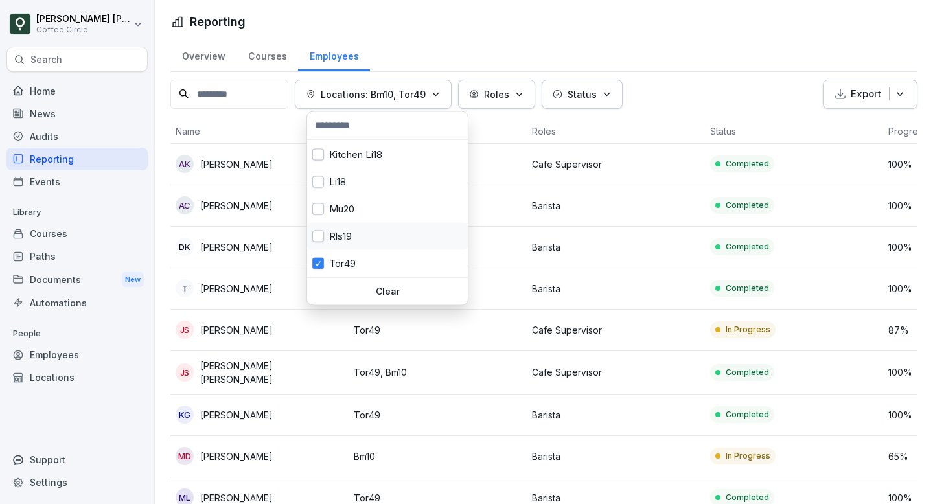
click at [344, 229] on div "Rls19" at bounding box center [387, 236] width 161 height 27
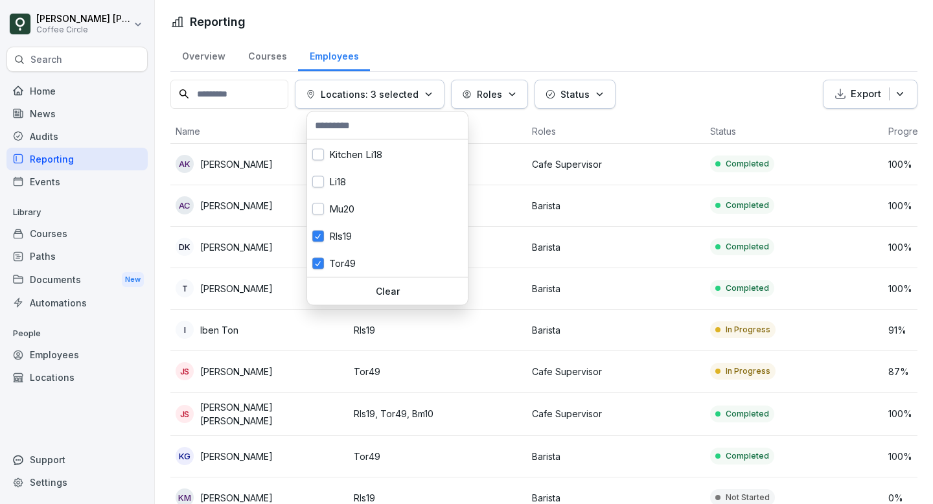
click at [678, 3] on html "[PERSON_NAME] [PERSON_NAME] Coffee Circle Search Home News Audits Reporting Eve…" at bounding box center [466, 252] width 933 height 504
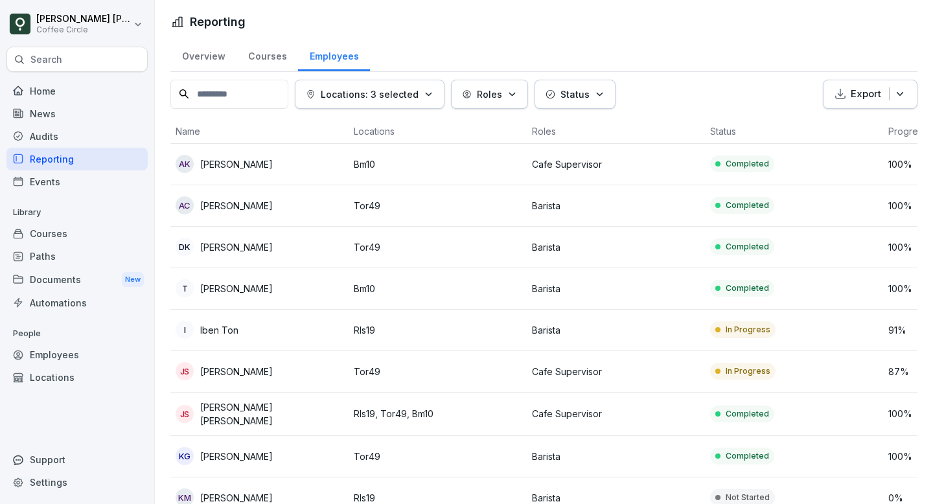
click at [402, 82] on button "Locations: 3 selected" at bounding box center [370, 94] width 150 height 29
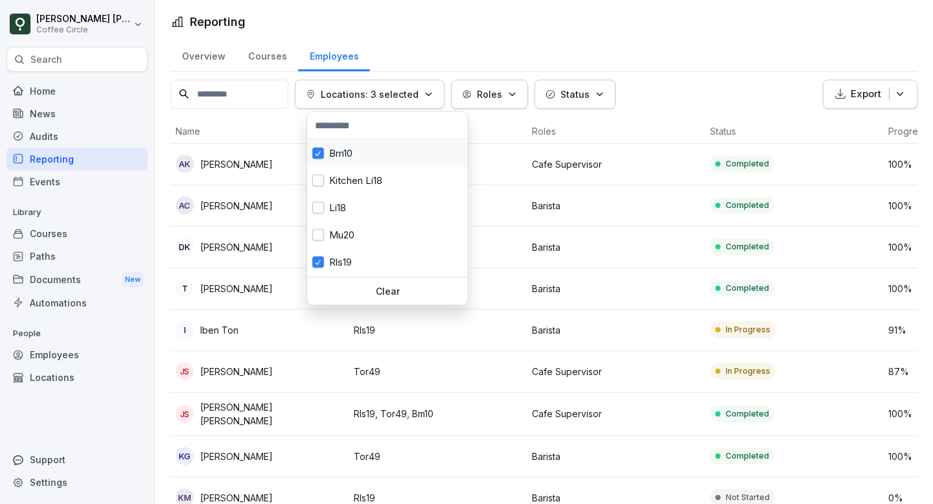
click at [324, 159] on div "Bm10" at bounding box center [387, 153] width 161 height 27
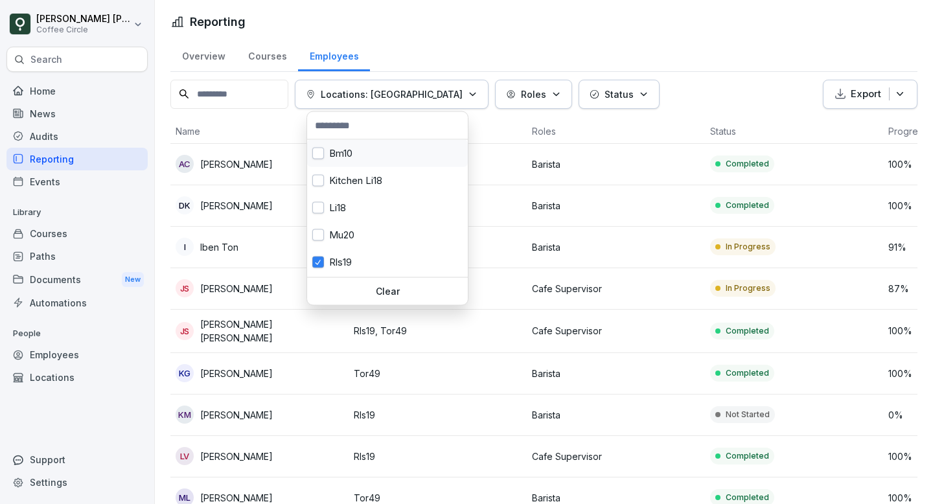
scroll to position [26, 0]
click at [500, 5] on html "[PERSON_NAME] [PERSON_NAME] Coffee Circle Search Home News Audits Reporting Eve…" at bounding box center [466, 252] width 933 height 504
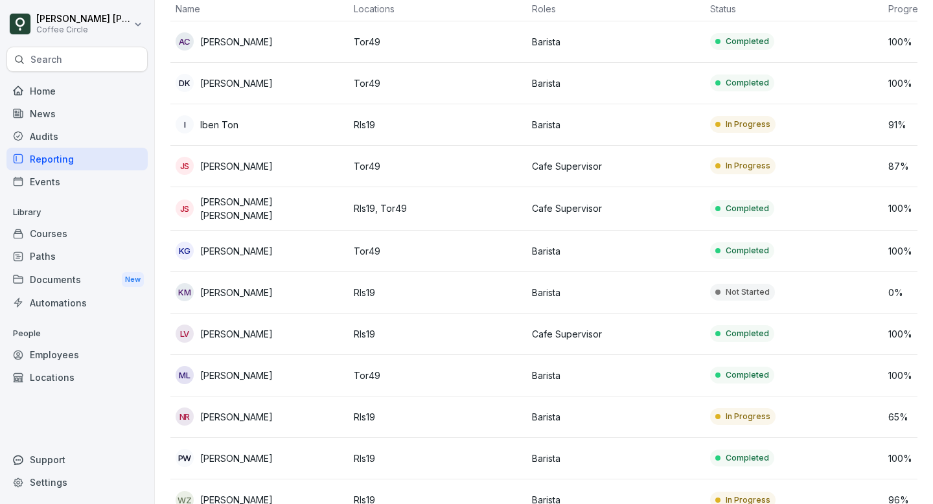
scroll to position [147, 0]
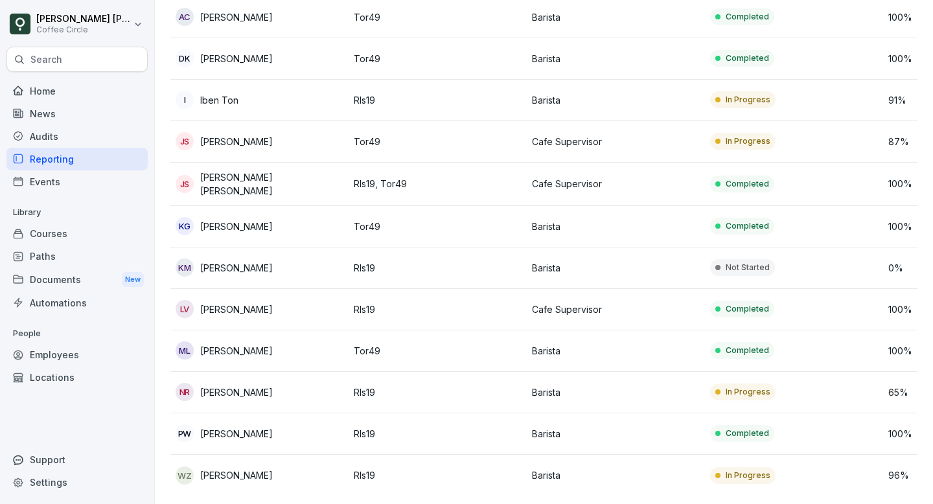
click at [793, 467] on td "In Progress" at bounding box center [794, 475] width 178 height 41
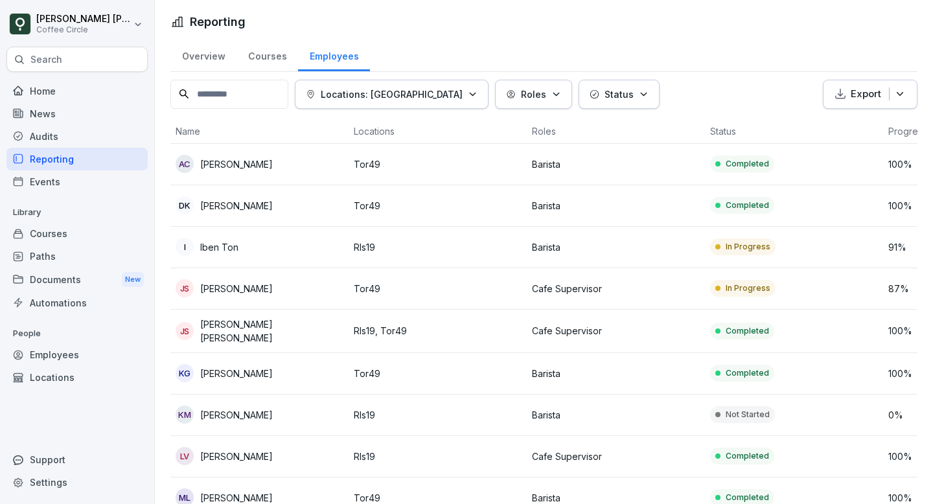
click at [378, 88] on p "Locations: [GEOGRAPHIC_DATA]" at bounding box center [392, 95] width 142 height 14
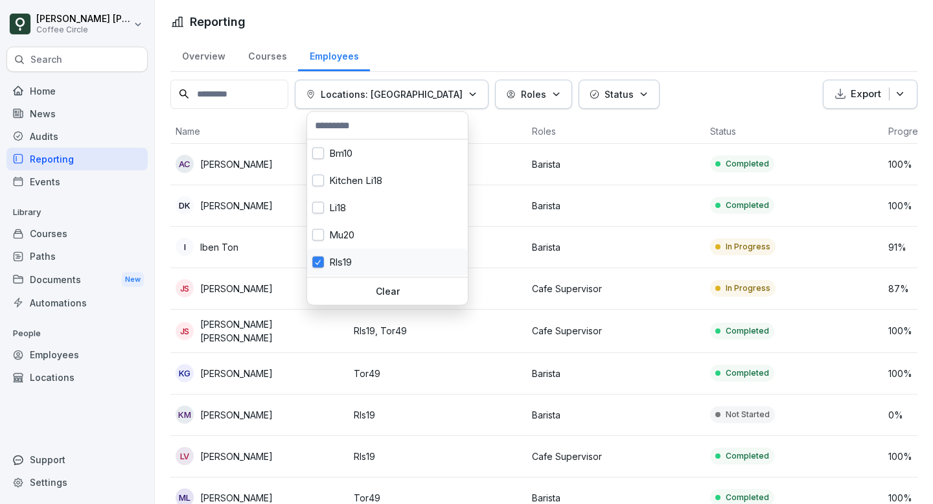
click at [322, 254] on div "Rls19" at bounding box center [387, 262] width 161 height 27
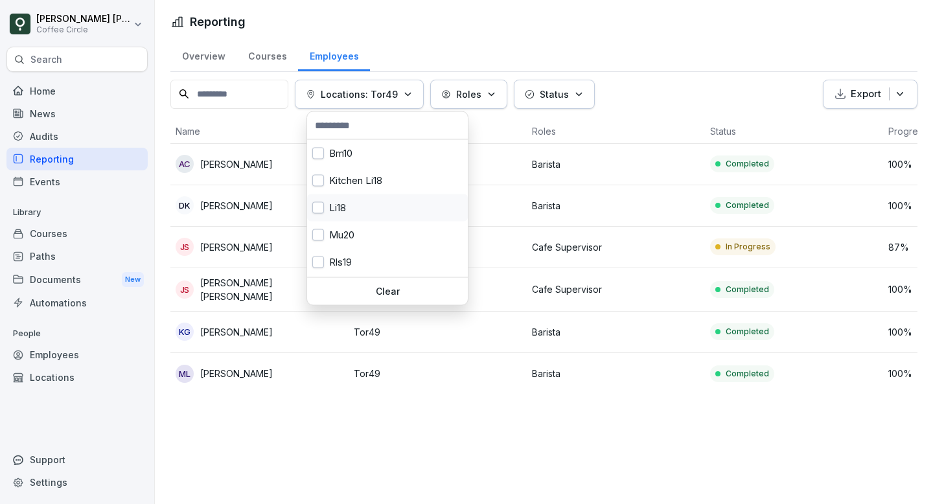
scroll to position [26, 0]
click at [316, 272] on div "Tor49" at bounding box center [387, 263] width 161 height 27
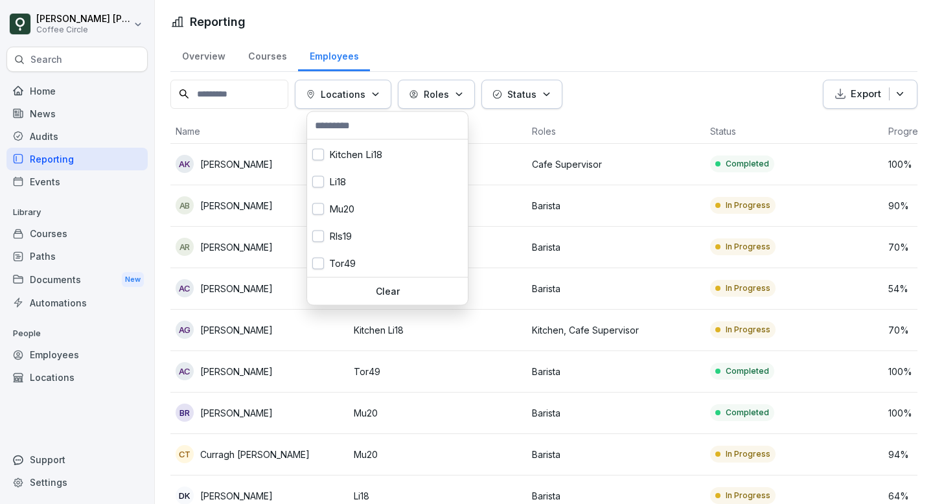
click at [624, 26] on html "[PERSON_NAME] [PERSON_NAME] Coffee Circle Search Home News Audits Reporting Eve…" at bounding box center [466, 252] width 933 height 504
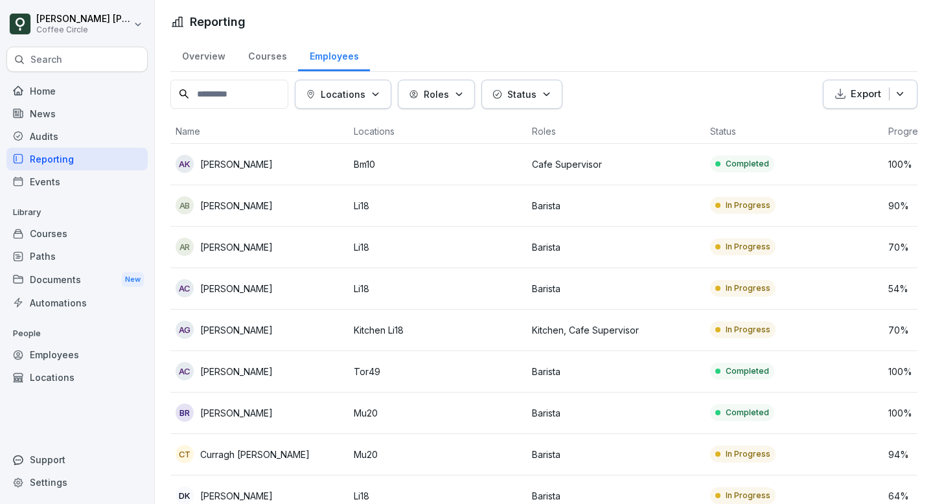
click at [744, 129] on th "Status" at bounding box center [794, 131] width 178 height 25
click at [722, 129] on th "Status" at bounding box center [794, 131] width 178 height 25
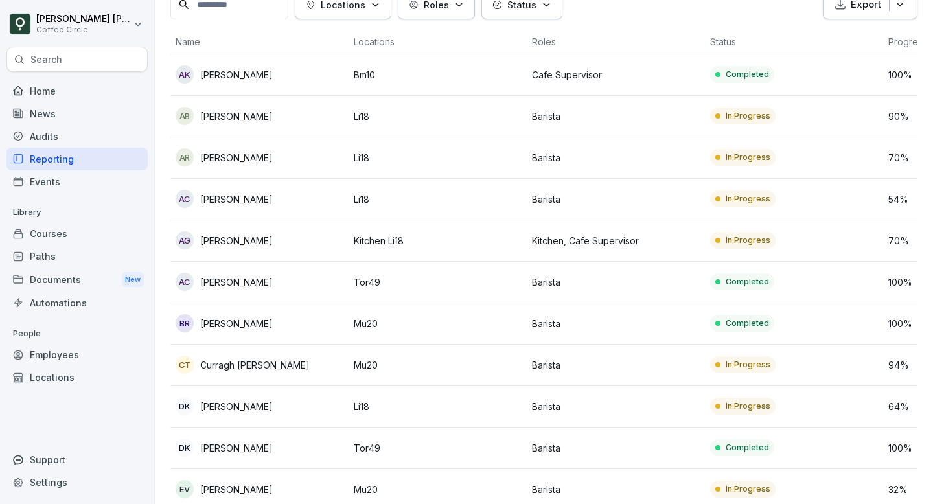
scroll to position [93, 0]
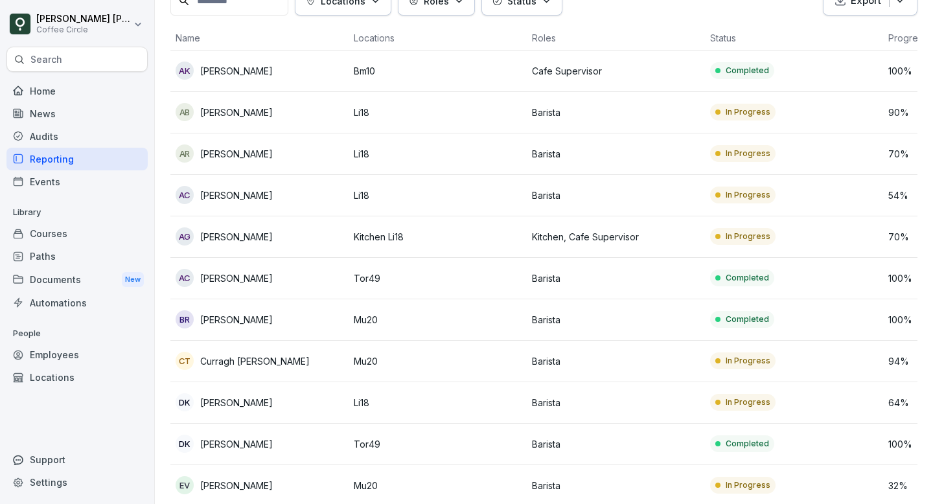
click at [746, 191] on p "In Progress" at bounding box center [748, 195] width 45 height 12
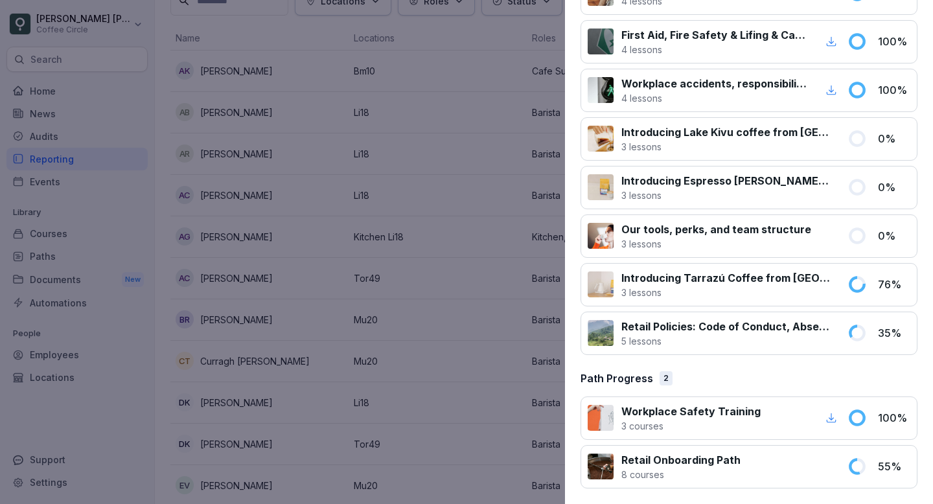
scroll to position [688, 0]
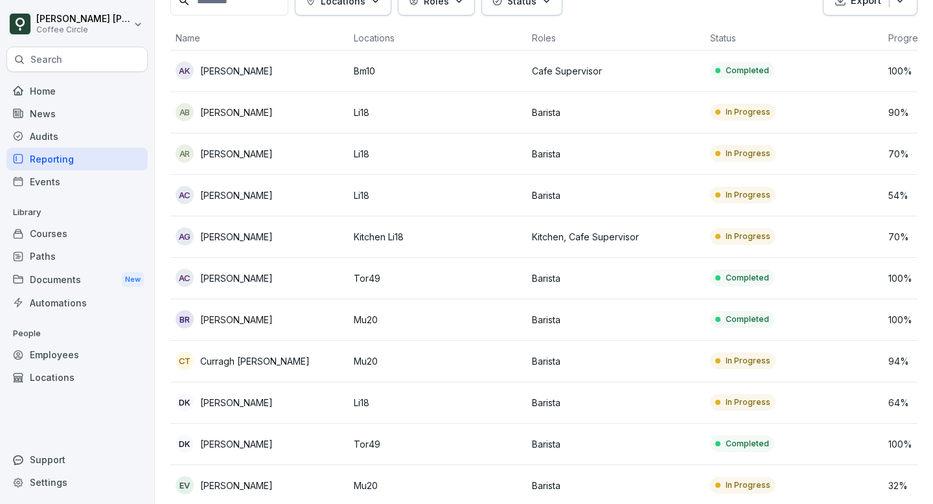
click at [738, 230] on div "In Progress" at bounding box center [742, 236] width 65 height 17
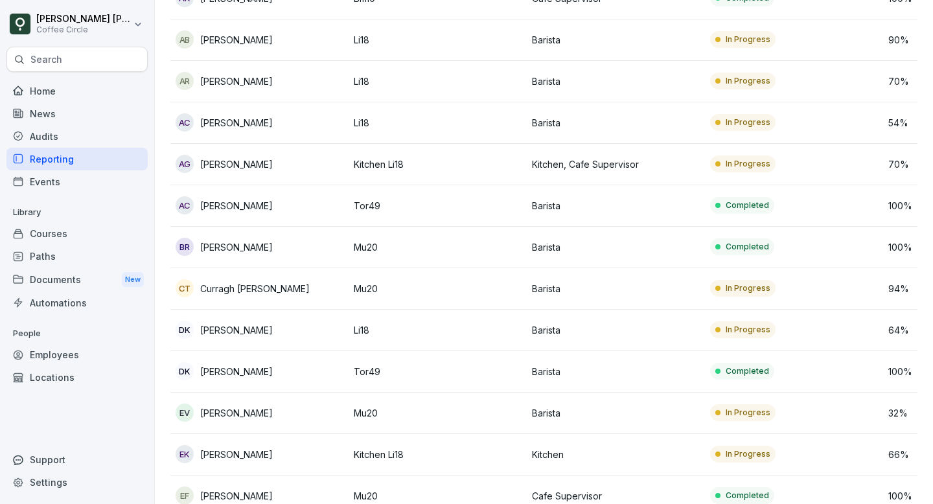
scroll to position [177, 0]
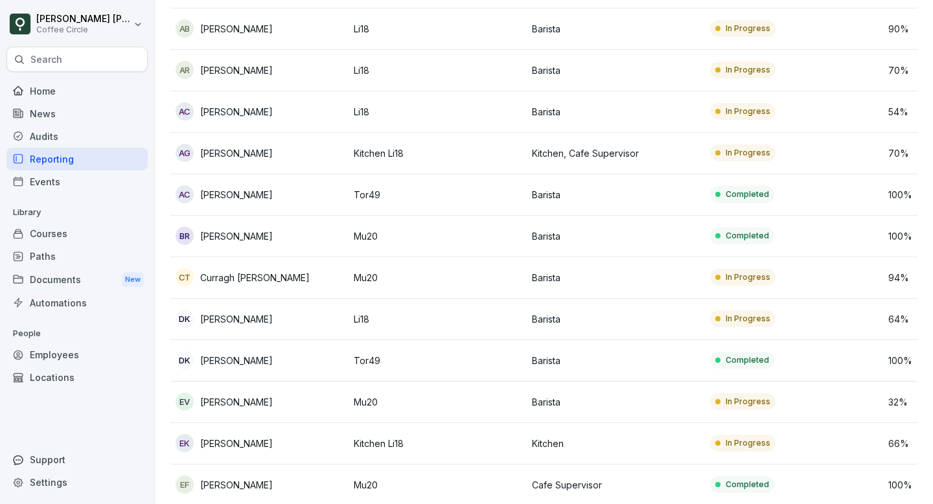
click at [749, 399] on p "In Progress" at bounding box center [748, 402] width 45 height 12
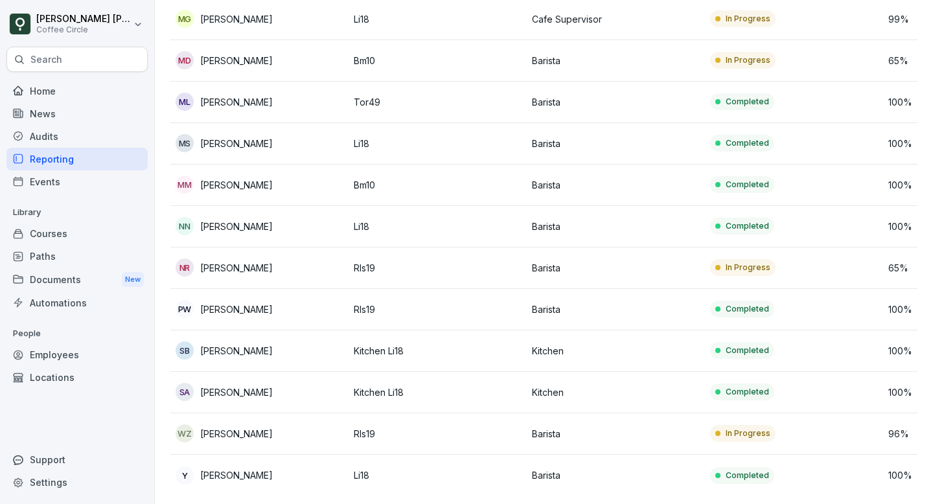
scroll to position [0, 0]
